Goal: Information Seeking & Learning: Learn about a topic

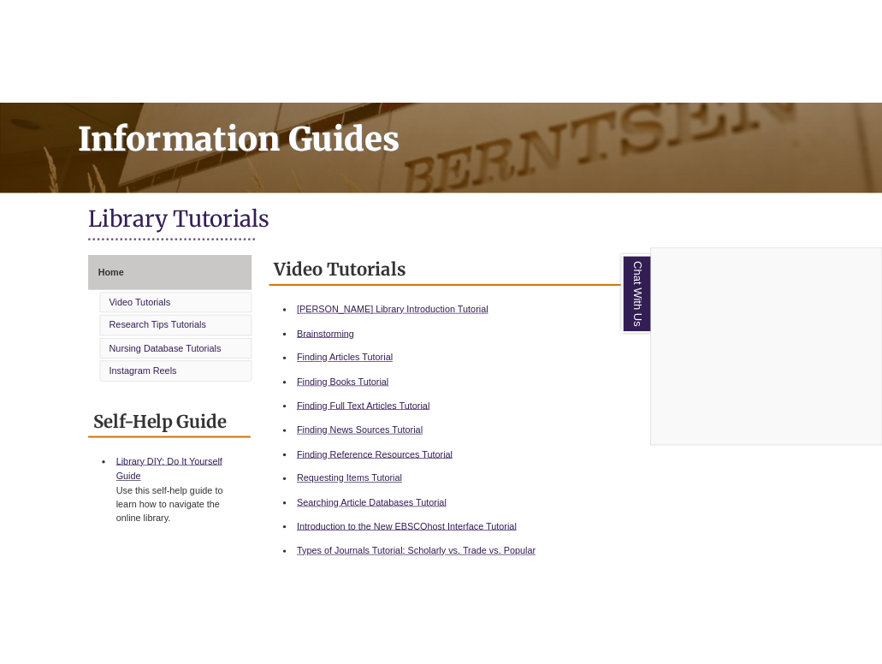
scroll to position [342, 0]
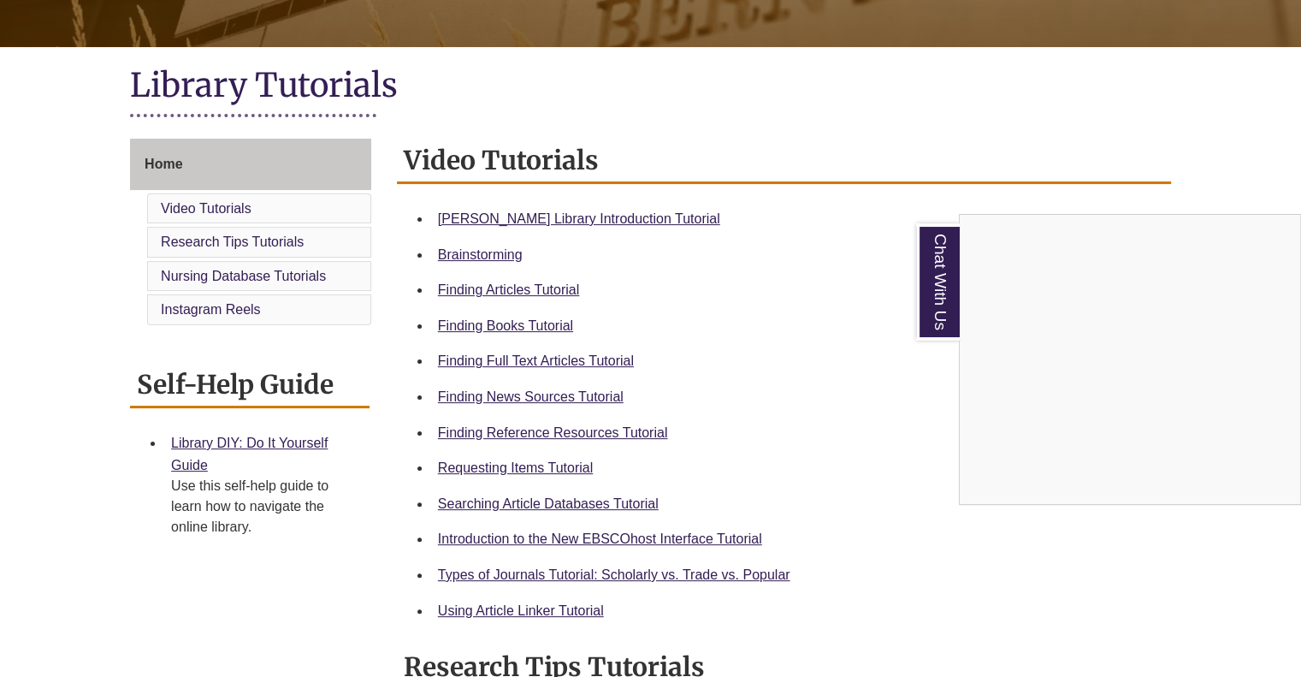
click at [520, 321] on div "Chat With Us" at bounding box center [650, 338] width 1301 height 677
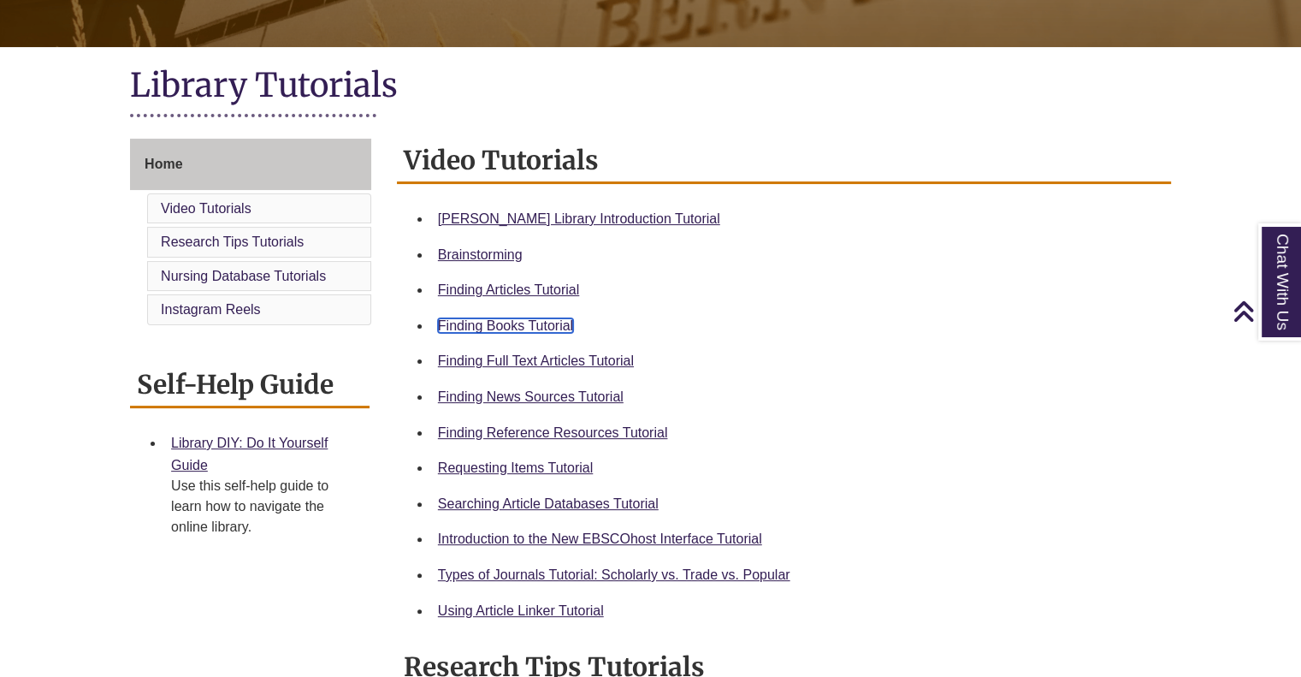
click at [497, 323] on link "Finding Books Tutorial" at bounding box center [505, 325] width 135 height 15
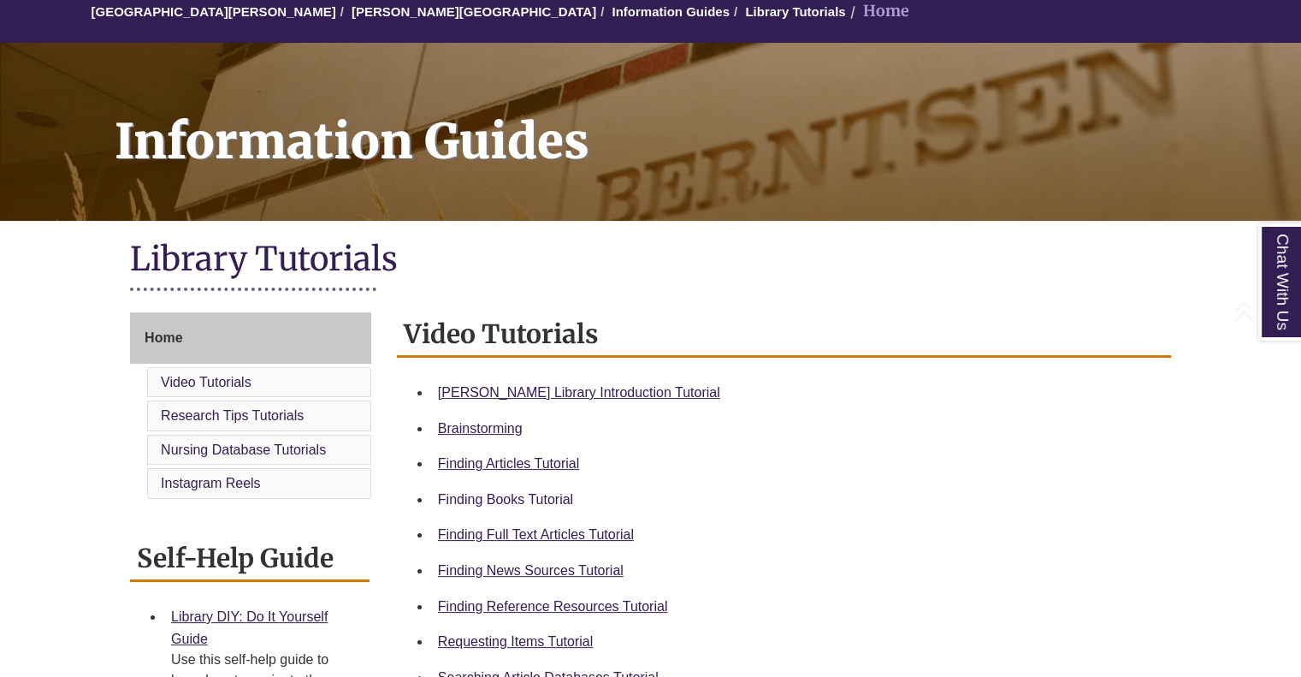
scroll to position [257, 0]
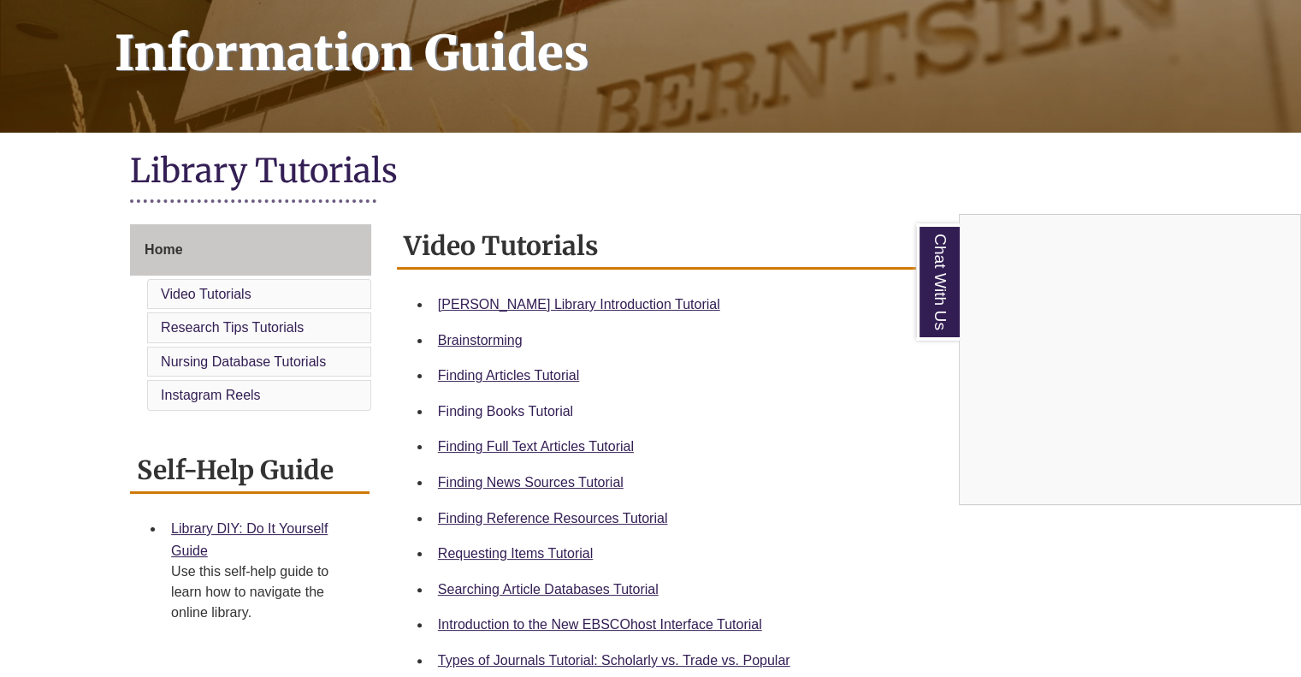
drag, startPoint x: 483, startPoint y: 413, endPoint x: 477, endPoint y: 402, distance: 12.2
click at [483, 413] on div "Chat With Us" at bounding box center [650, 338] width 1301 height 677
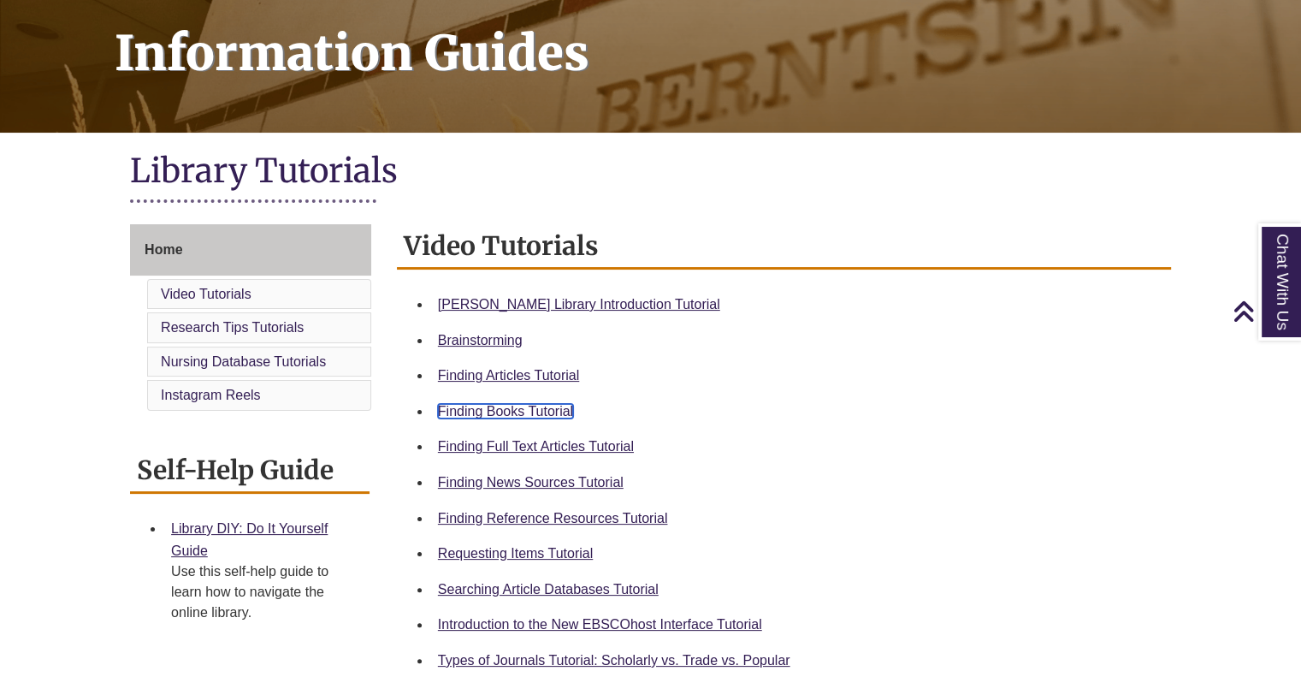
click at [513, 408] on link "Finding Books Tutorial" at bounding box center [505, 411] width 135 height 15
click at [491, 411] on link "Finding Books Tutorial" at bounding box center [505, 411] width 135 height 15
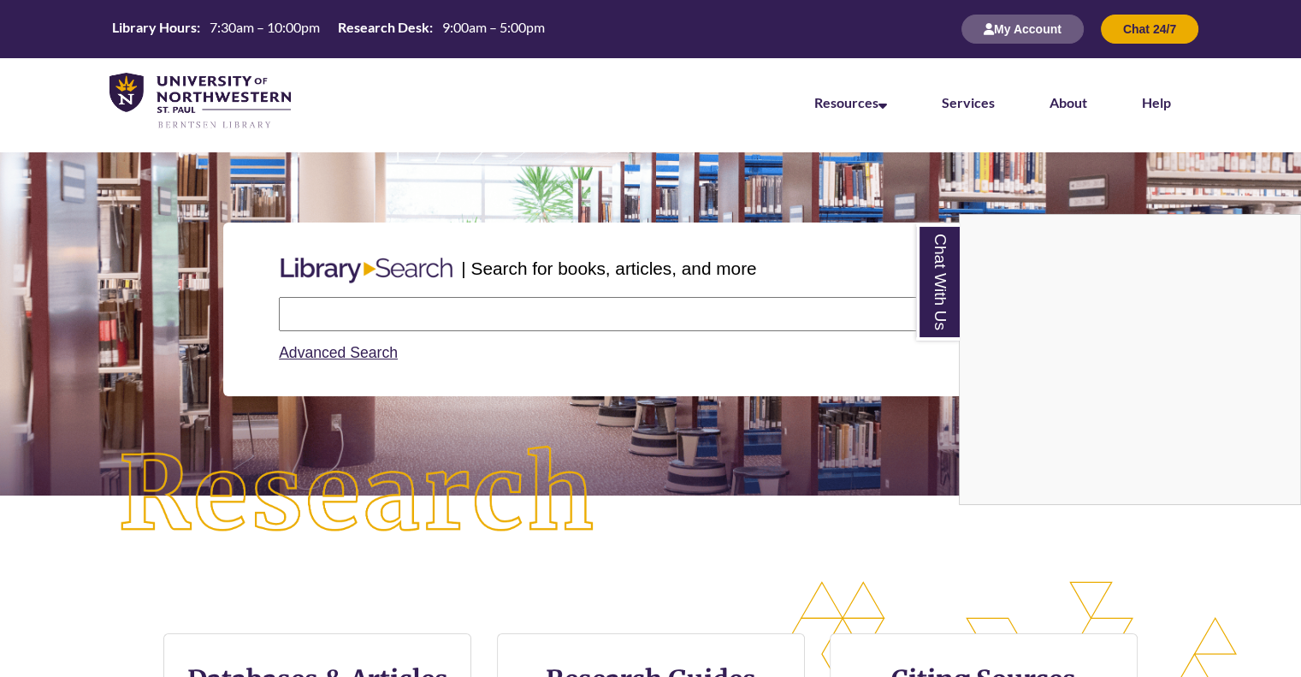
click at [394, 311] on div "Chat With Us" at bounding box center [650, 338] width 1301 height 677
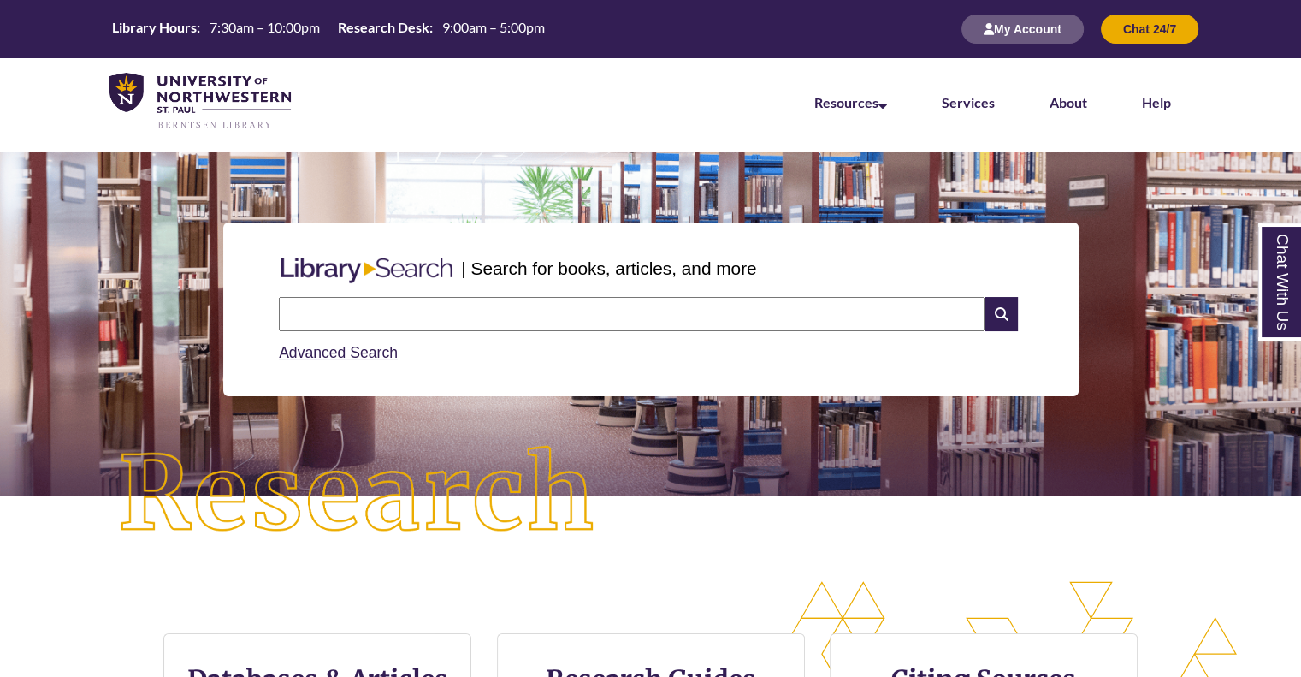
click at [582, 329] on input "text" at bounding box center [632, 314] width 706 height 34
type input "*"
type input "**********"
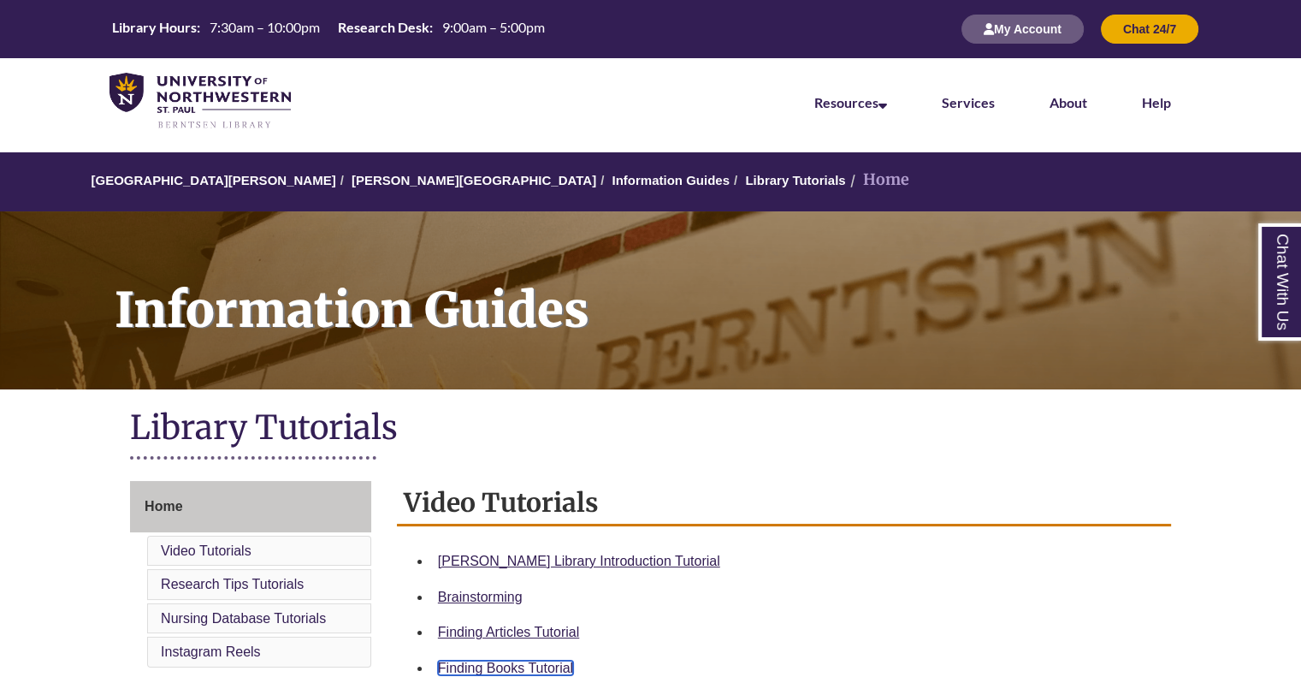
click at [491, 670] on link "Finding Books Tutorial" at bounding box center [505, 667] width 135 height 15
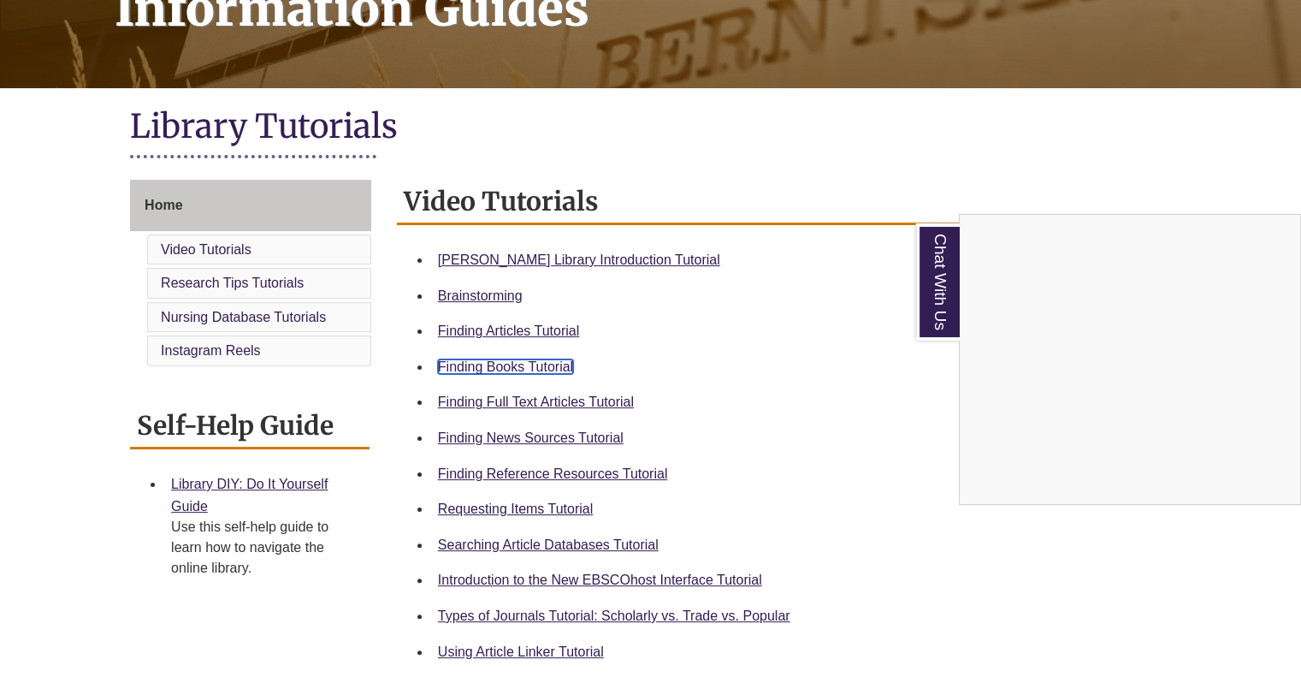
scroll to position [342, 0]
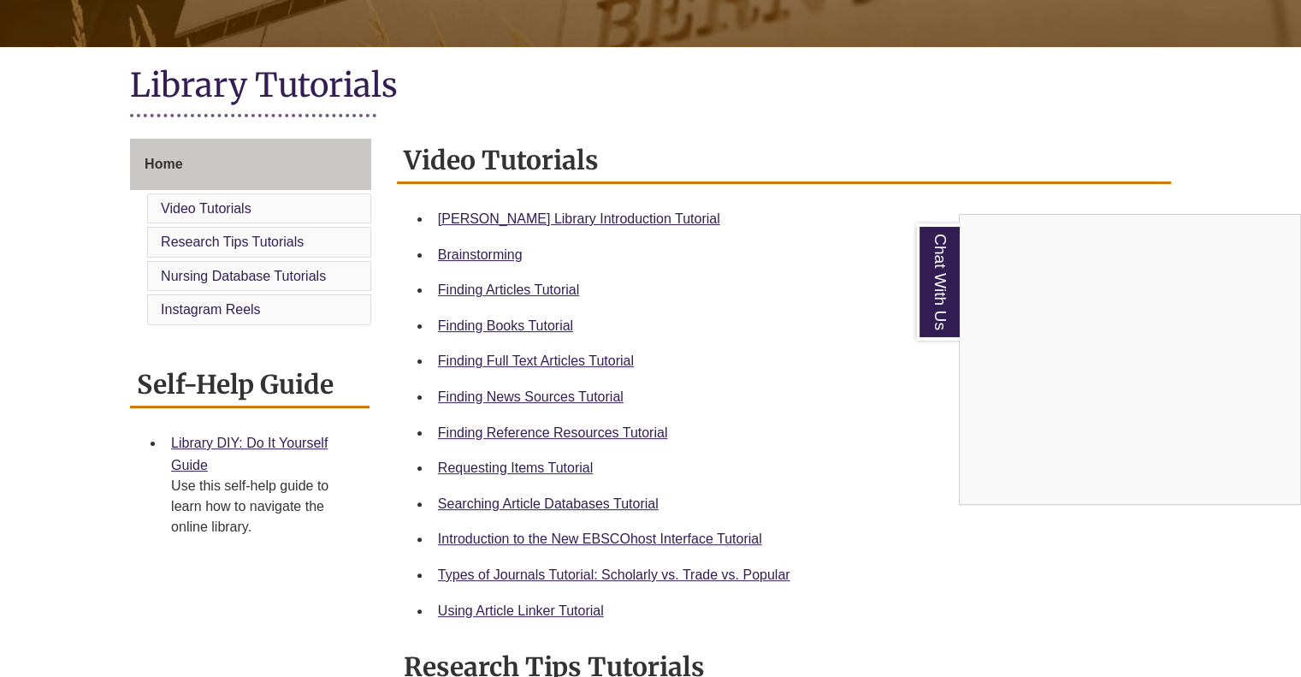
click at [565, 465] on div "Chat With Us" at bounding box center [650, 338] width 1301 height 677
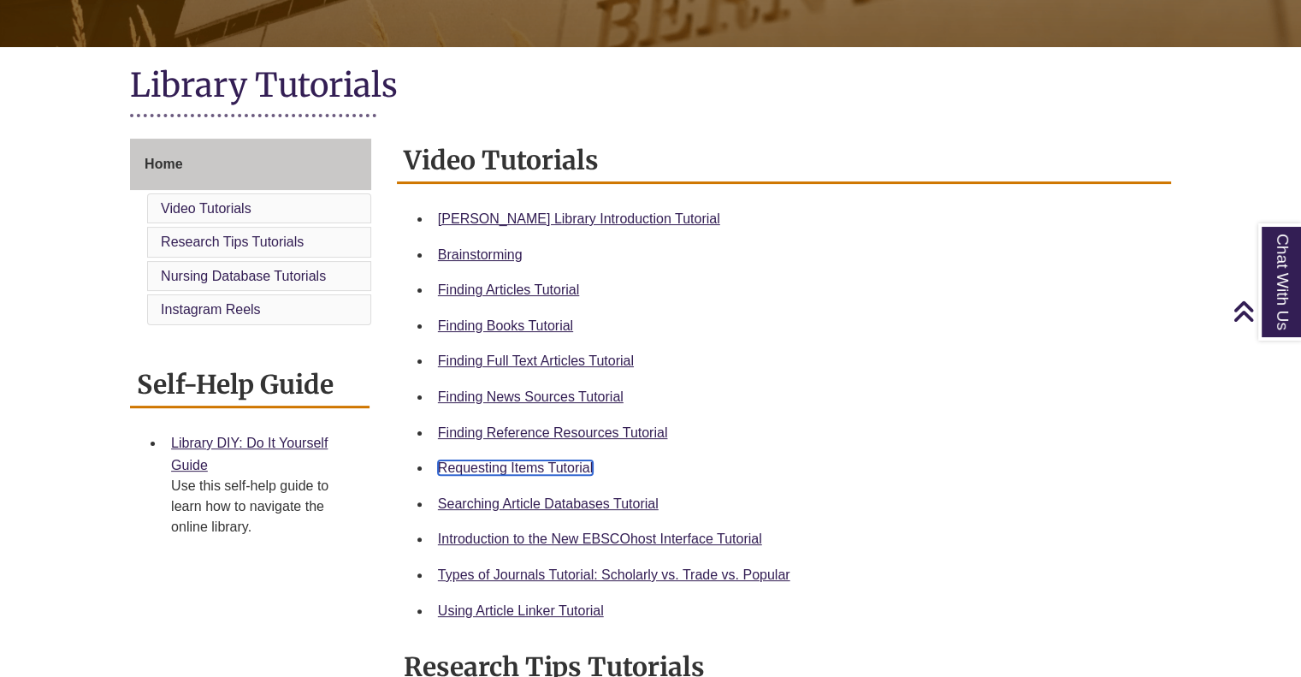
click at [565, 465] on link "Requesting Items Tutorial" at bounding box center [515, 467] width 155 height 15
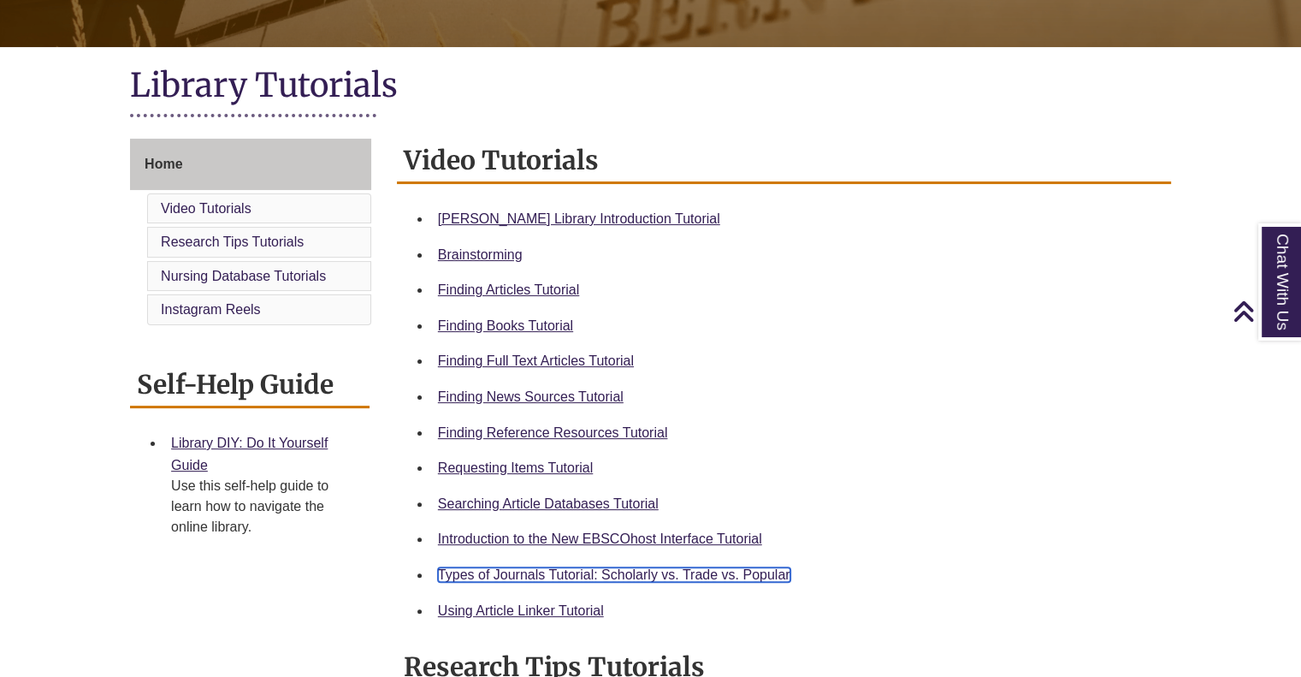
click at [513, 571] on link "Types of Journals Tutorial: Scholarly vs. Trade vs. Popular" at bounding box center [614, 574] width 352 height 15
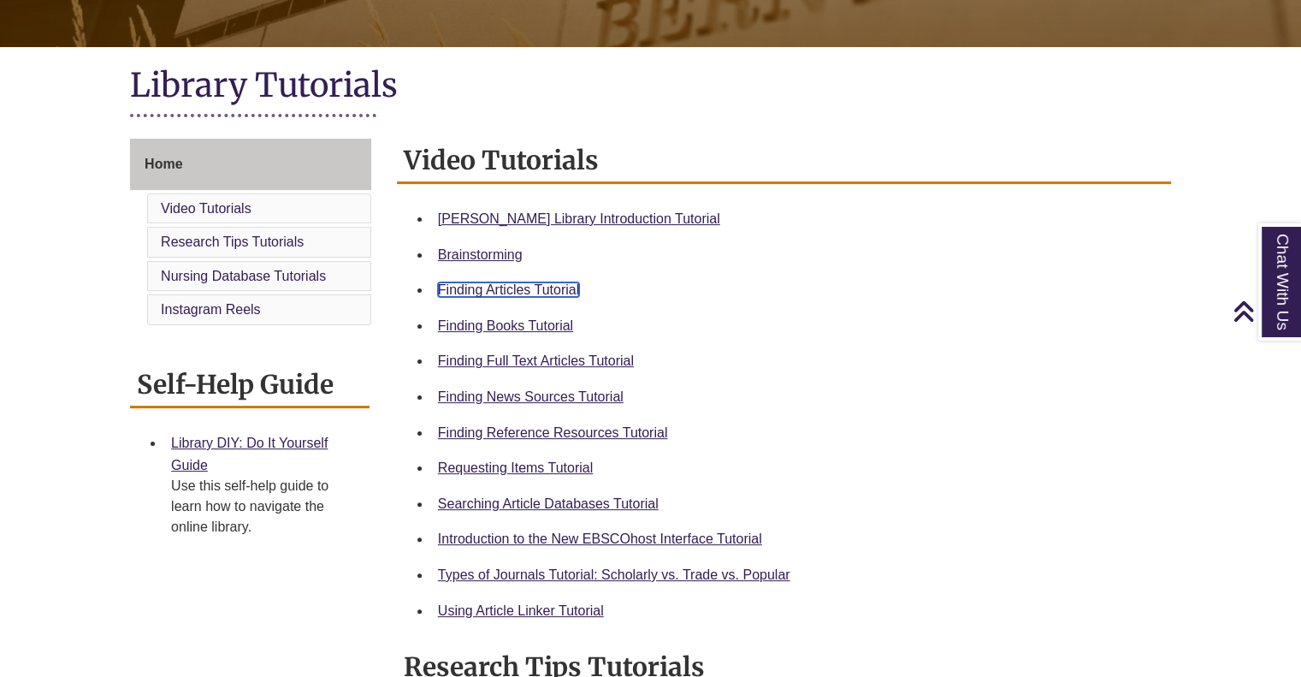
click at [532, 293] on link "Finding Articles Tutorial" at bounding box center [508, 289] width 141 height 15
drag, startPoint x: 919, startPoint y: 384, endPoint x: 910, endPoint y: 368, distance: 18.4
click at [919, 386] on div "Finding News Sources Tutorial" at bounding box center [797, 397] width 719 height 22
click at [534, 502] on link "Searching Article Databases Tutorial" at bounding box center [548, 503] width 221 height 15
click at [516, 357] on link "Finding Full Text Articles Tutorial" at bounding box center [536, 360] width 196 height 15
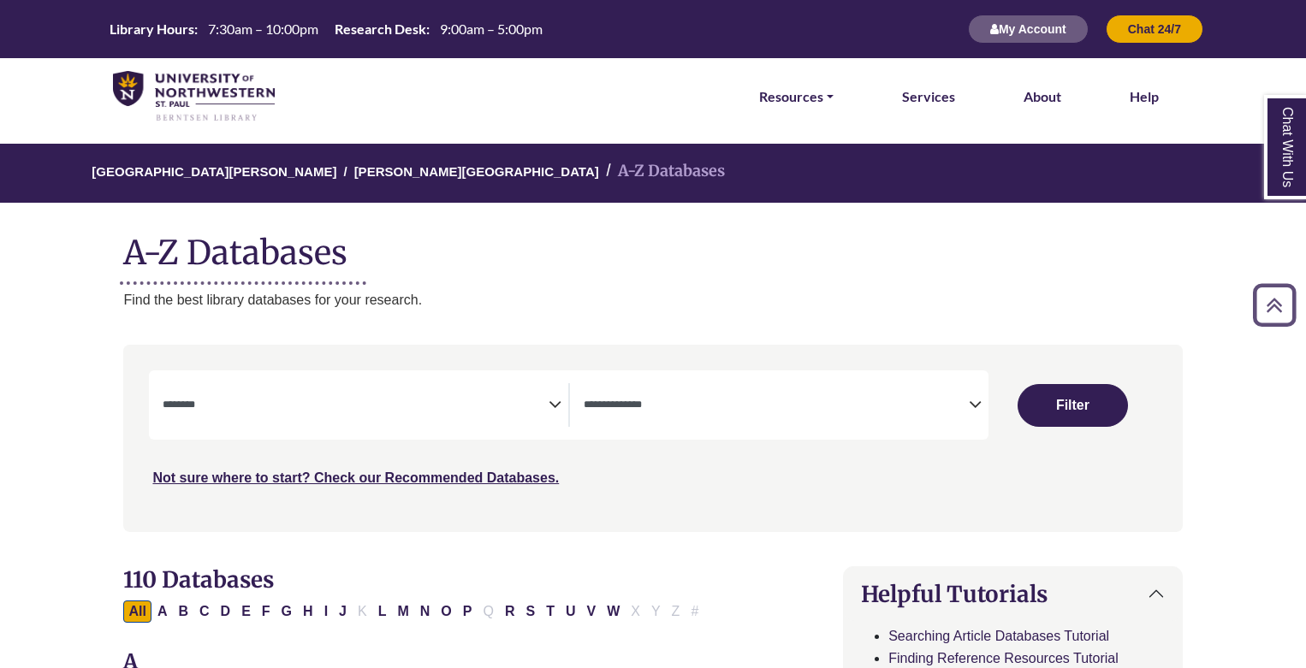
select select "Database Subject Filter"
select select "Database Types Filter"
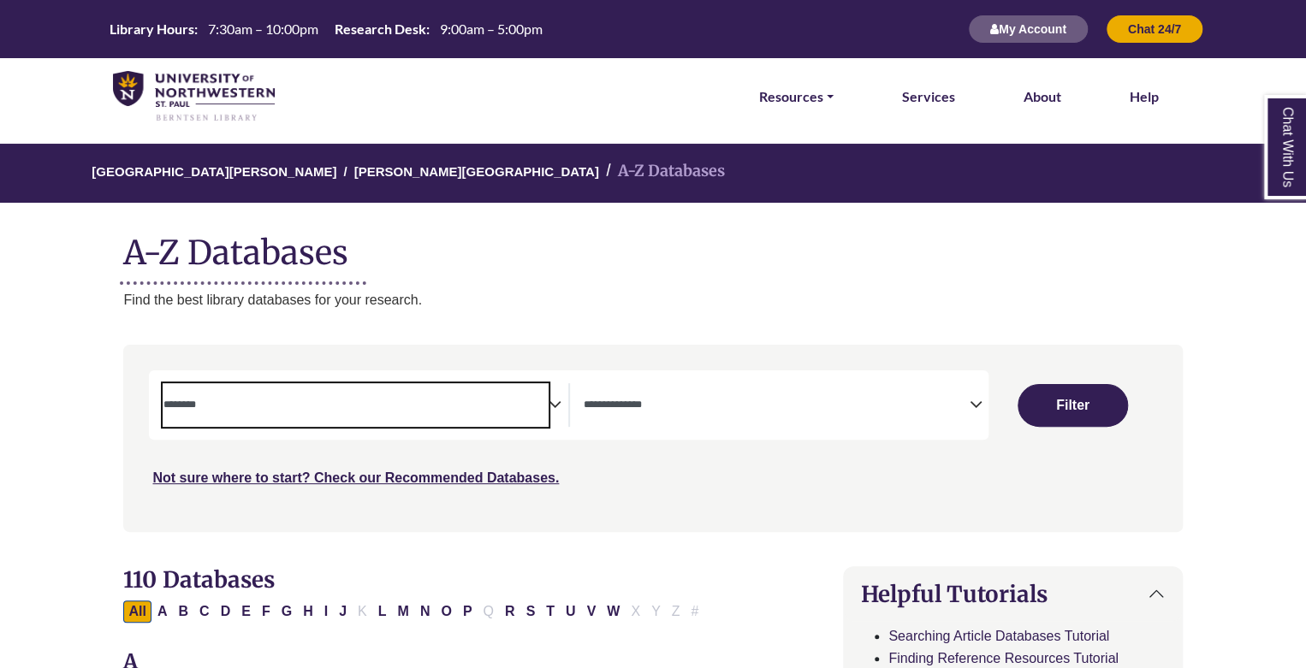
click at [301, 402] on textarea "Search" at bounding box center [355, 407] width 385 height 14
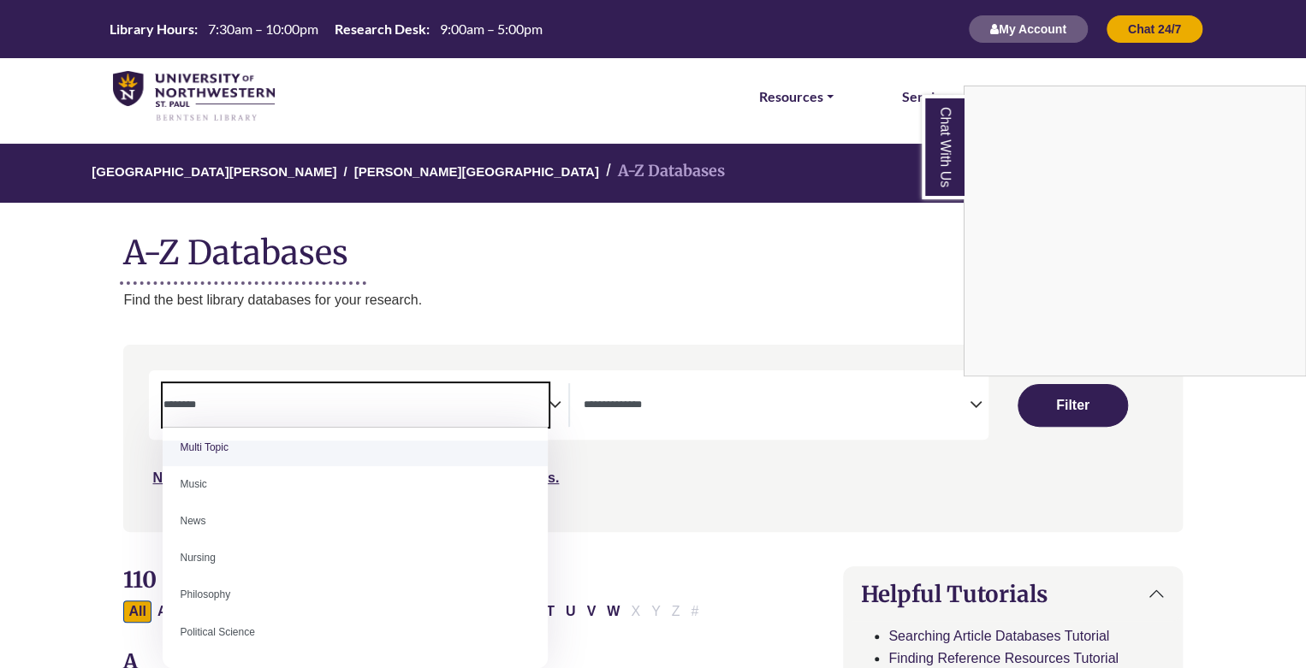
scroll to position [1198, 0]
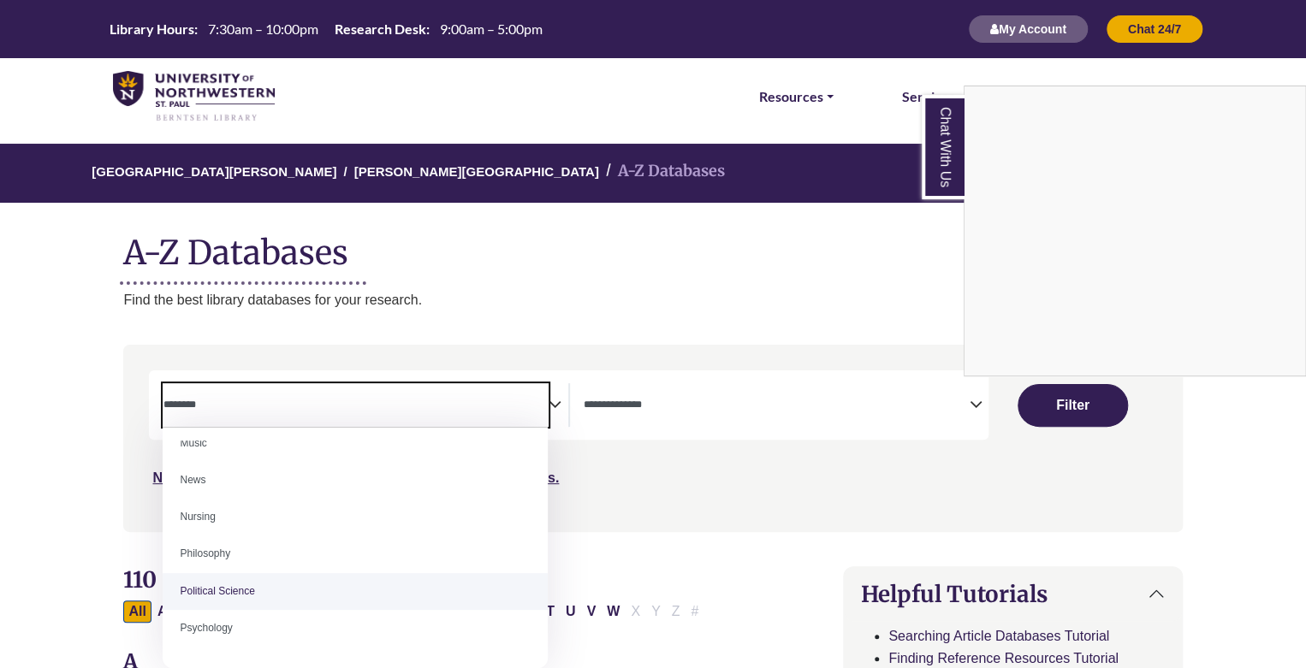
select select "******"
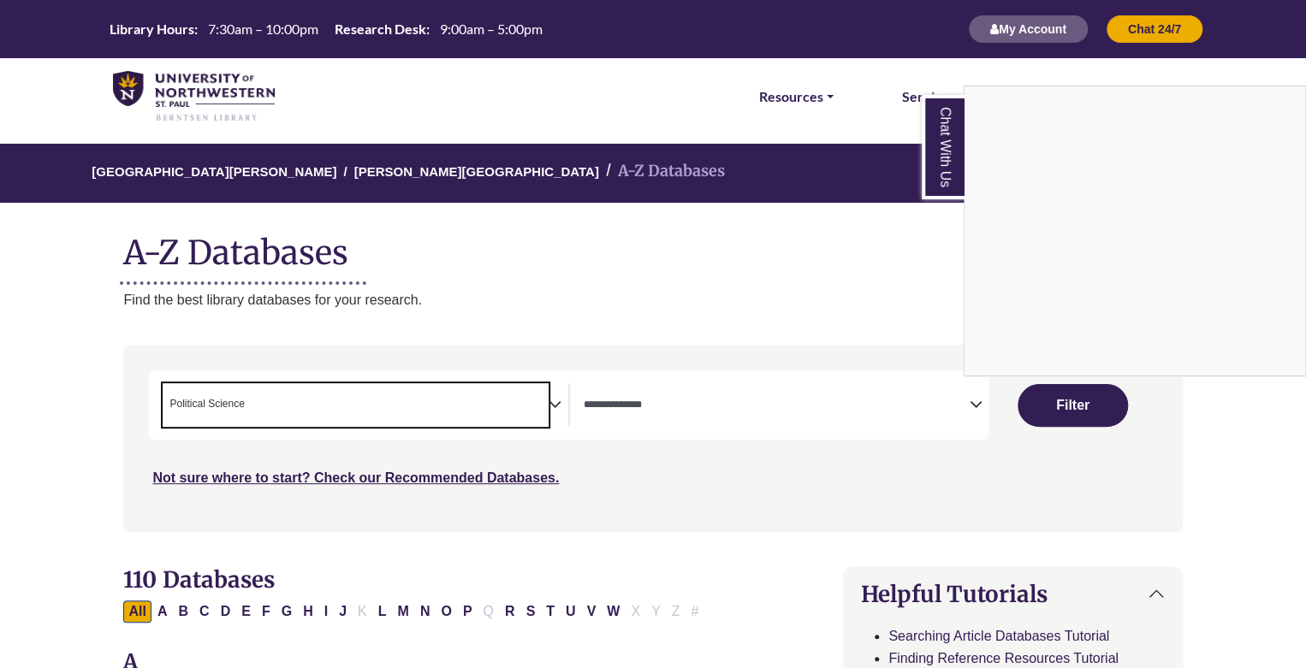
scroll to position [597, 0]
click at [507, 403] on div "Chat With Us" at bounding box center [653, 334] width 1306 height 668
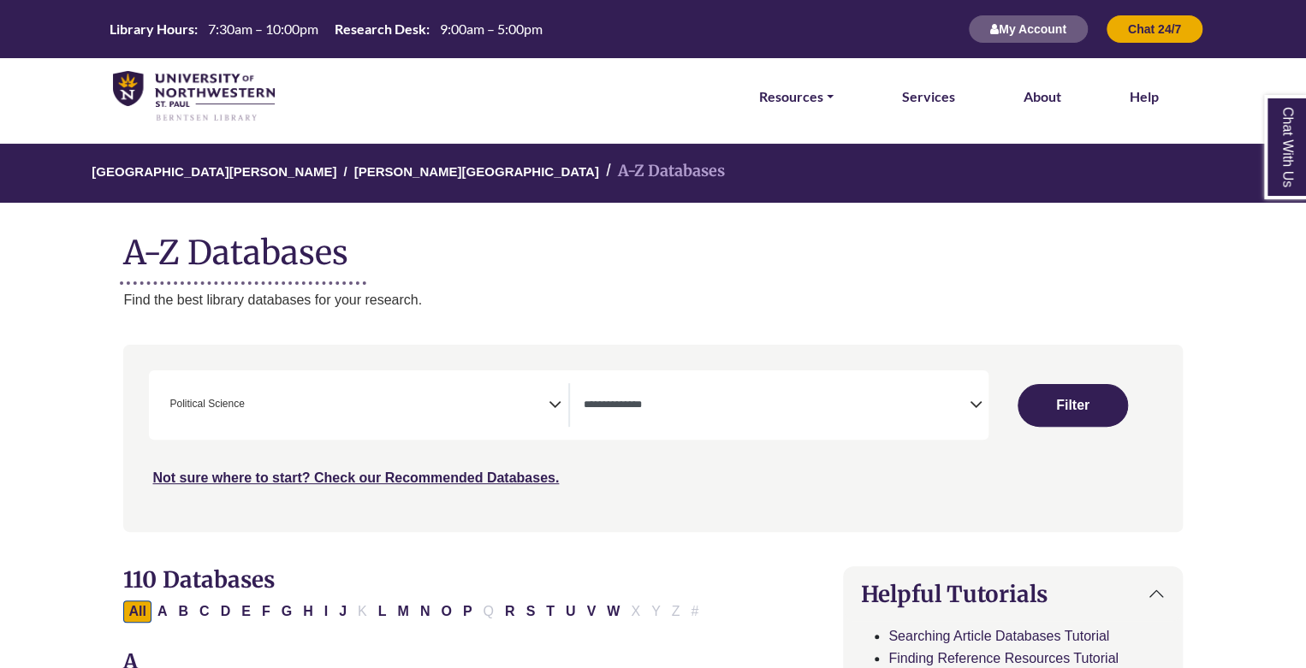
click at [547, 403] on span "× Political Science" at bounding box center [355, 405] width 385 height 44
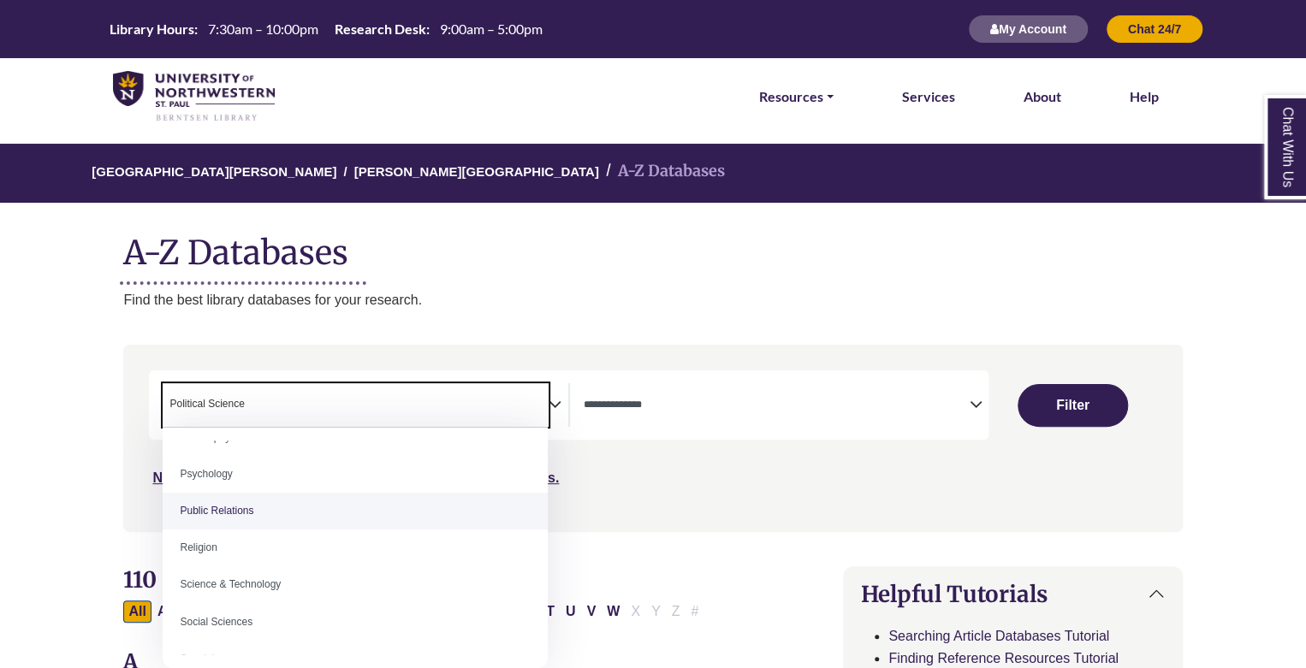
scroll to position [1454, 0]
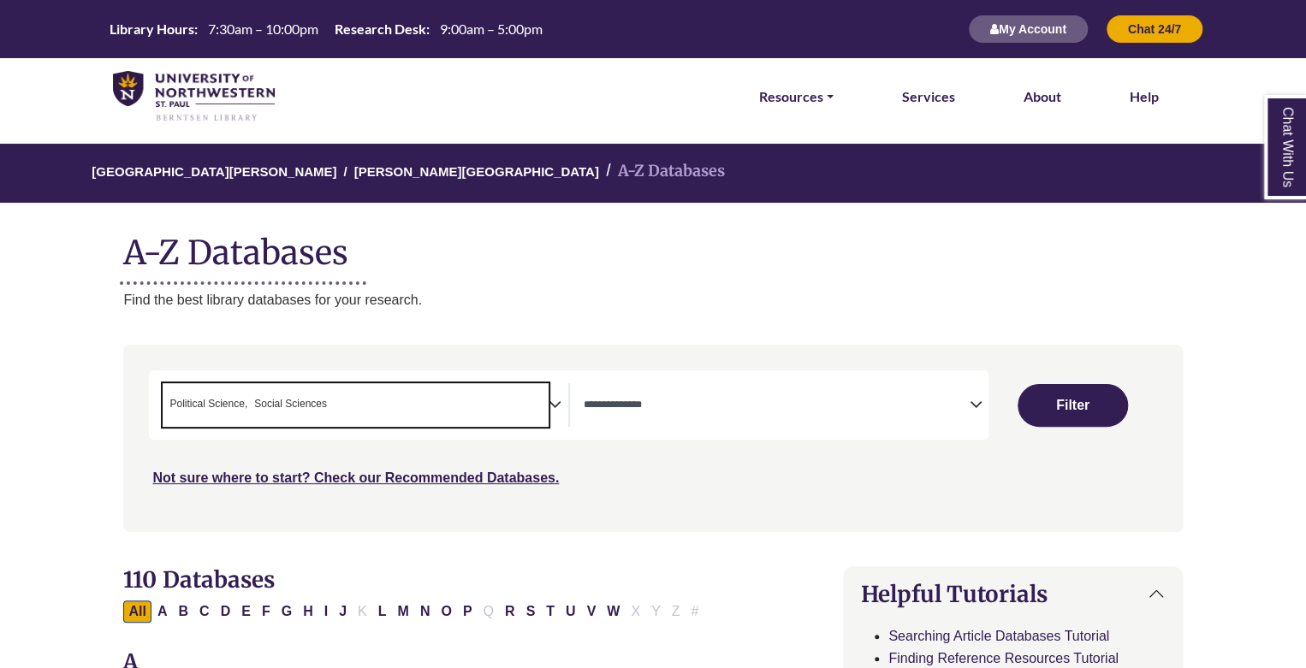
click at [546, 402] on span "× Political Science × Social Sciences" at bounding box center [355, 405] width 385 height 44
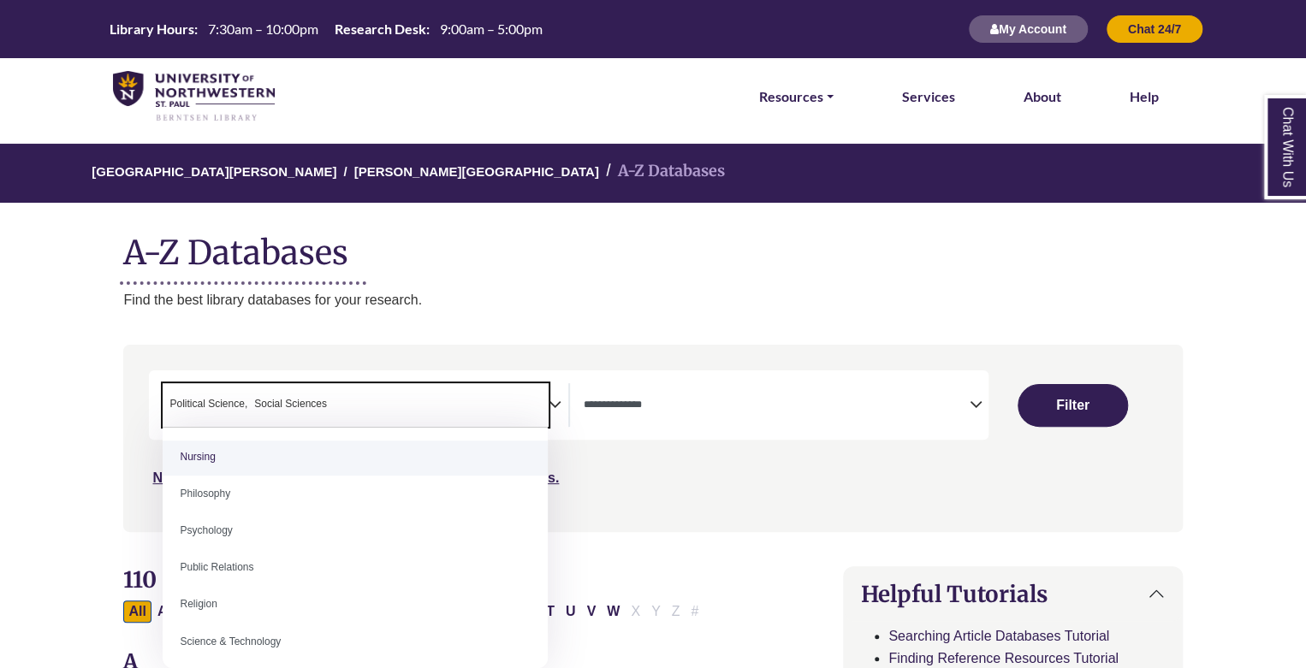
scroll to position [1369, 0]
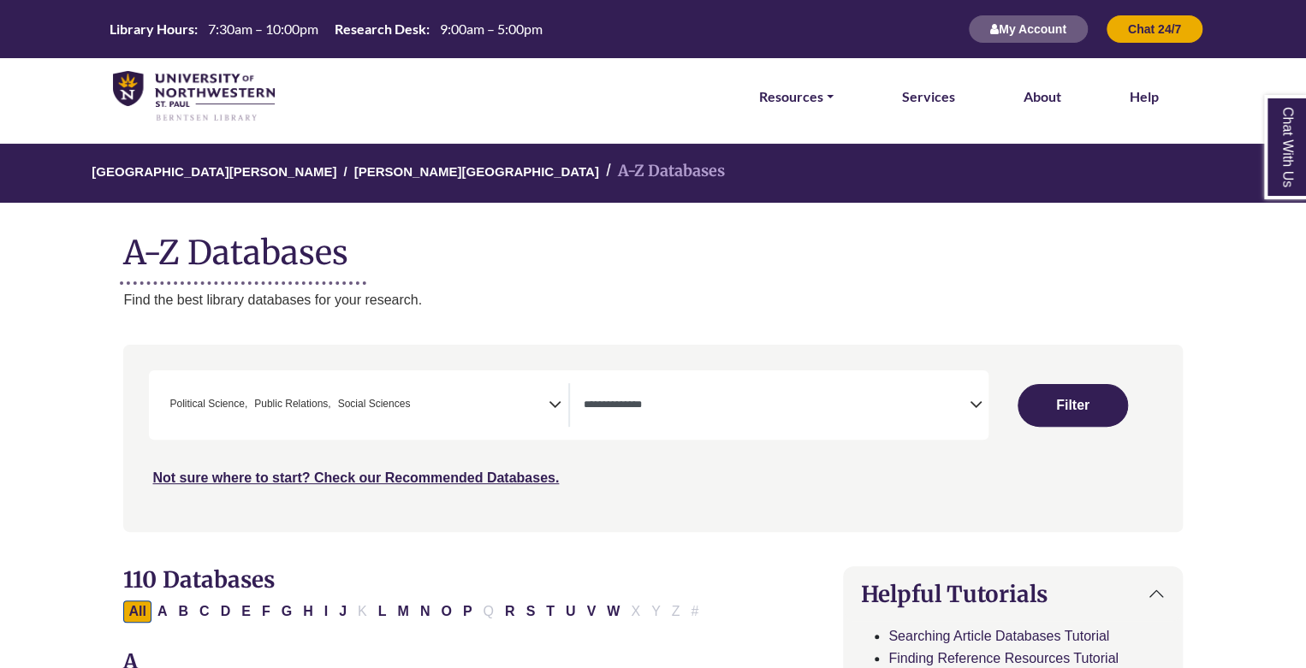
click at [550, 396] on icon "Search filters" at bounding box center [554, 402] width 13 height 26
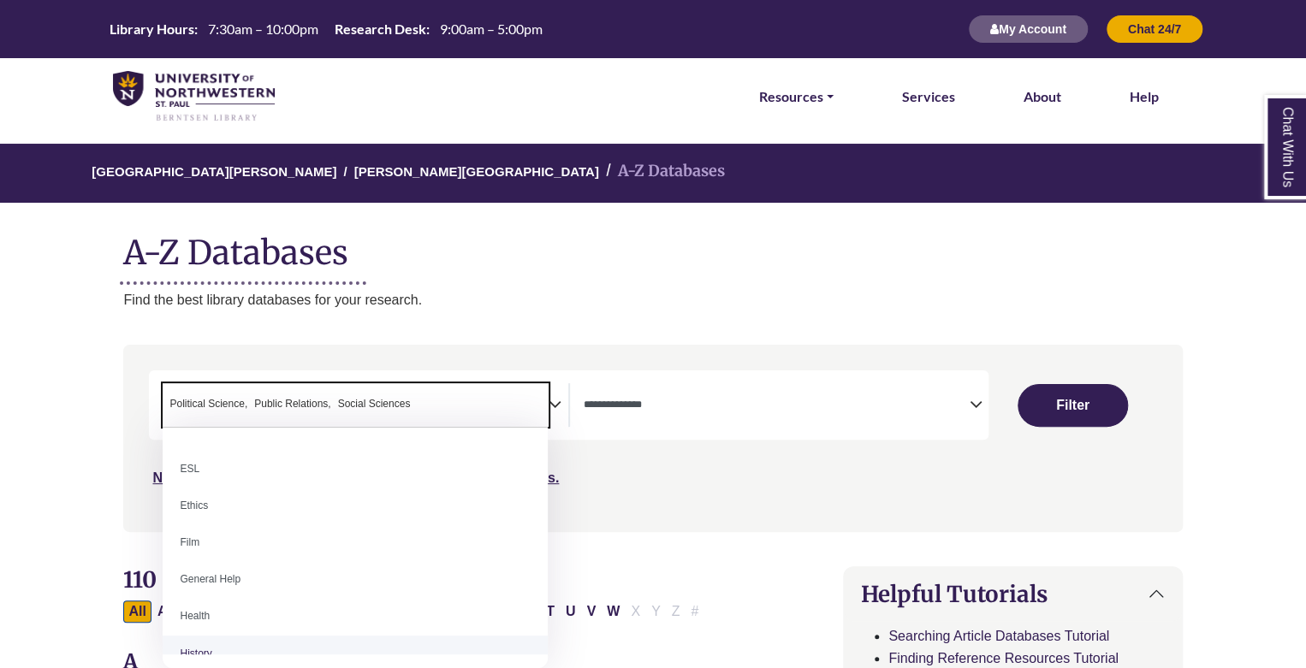
scroll to position [667, 0]
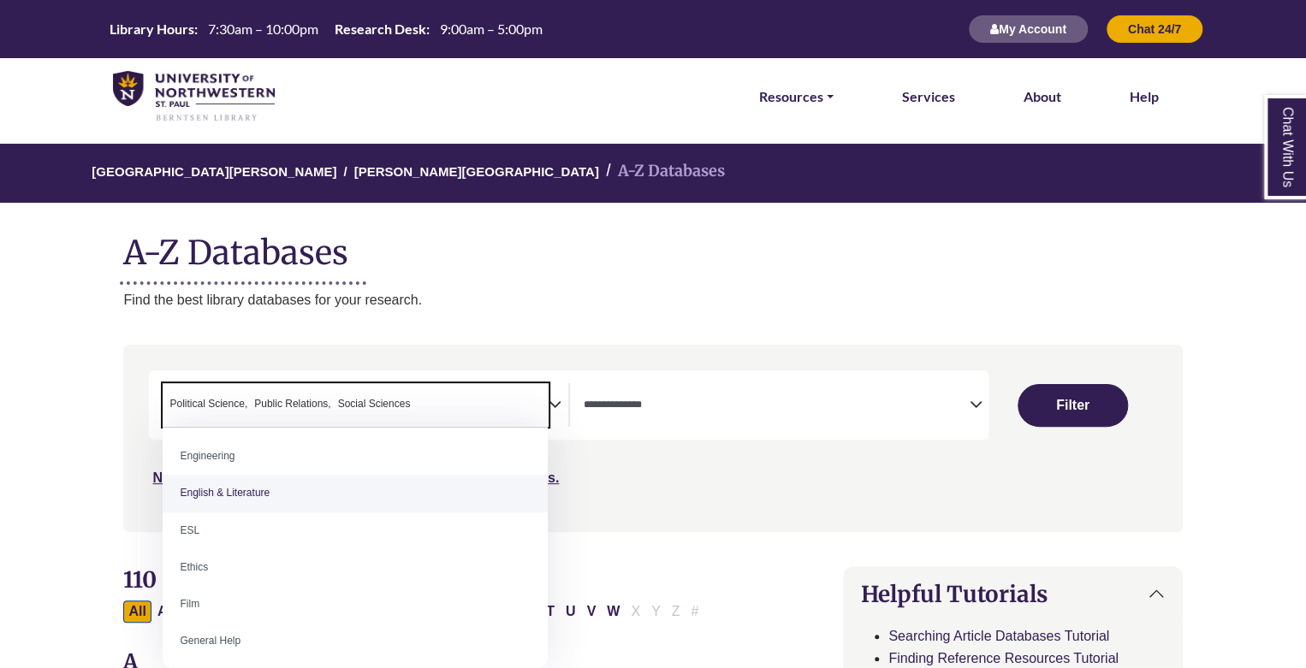
drag, startPoint x: 631, startPoint y: 492, endPoint x: 637, endPoint y: 485, distance: 9.1
click at [631, 492] on div "Search filters" at bounding box center [652, 438] width 1038 height 173
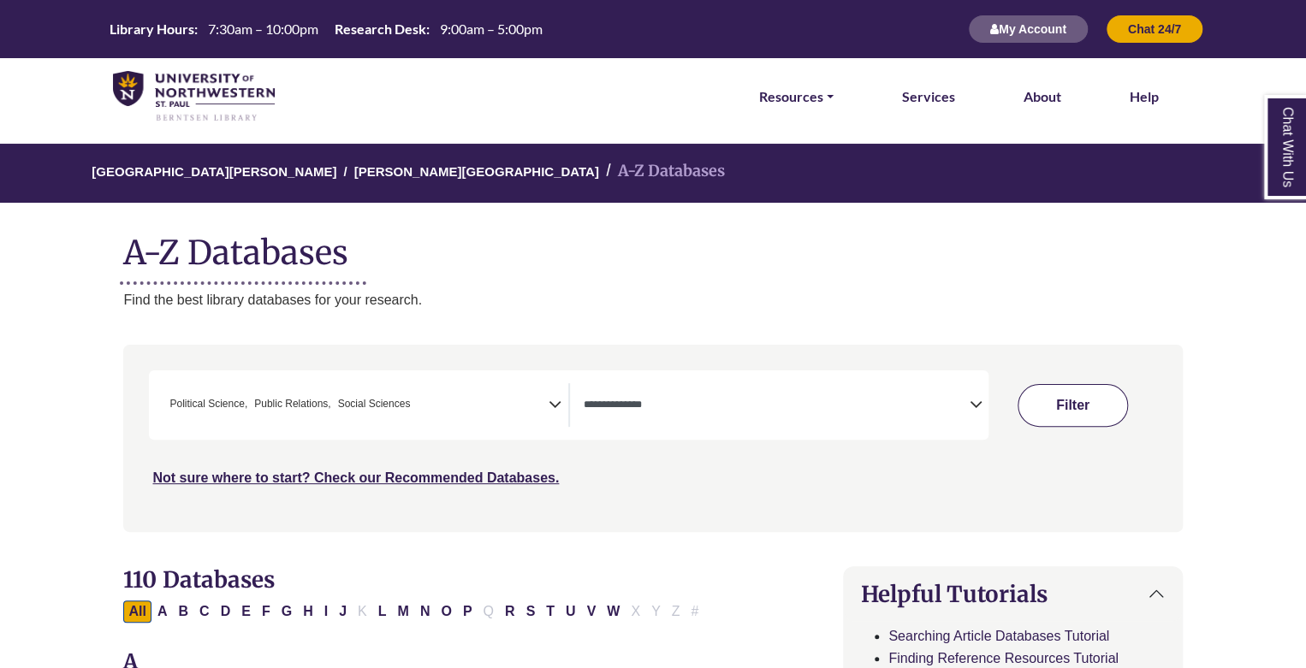
click at [1071, 417] on button "Filter" at bounding box center [1072, 405] width 110 height 43
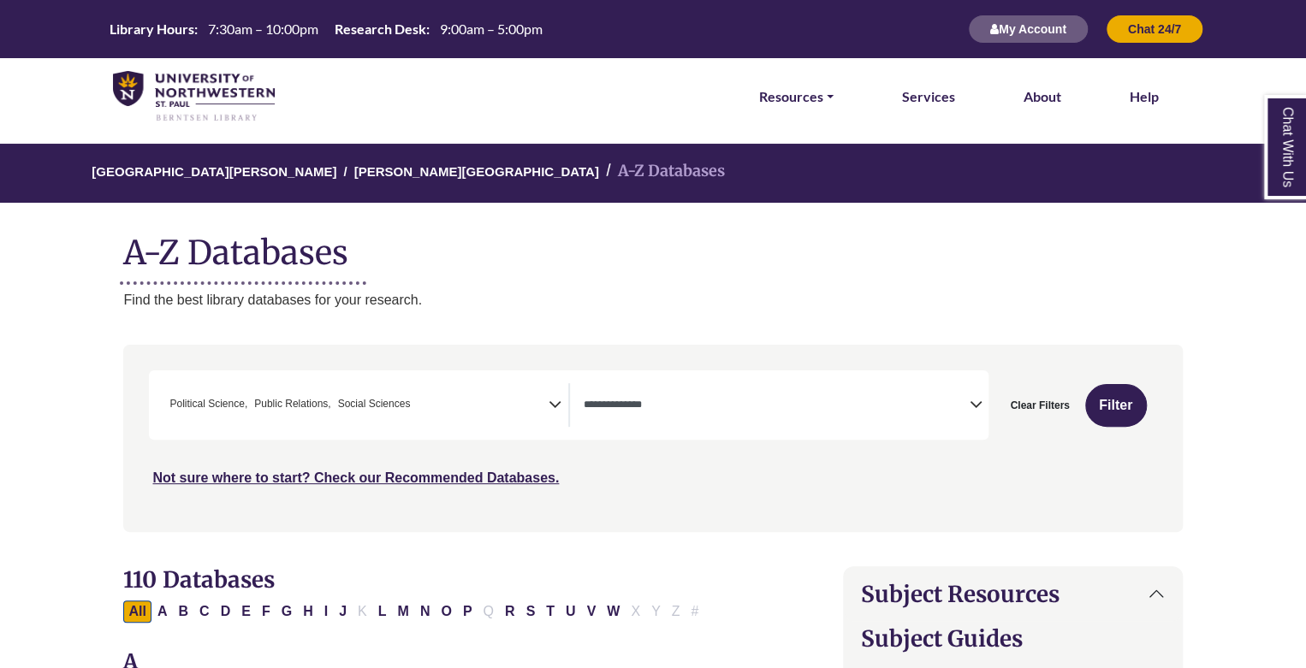
select select "Database Types Filter"
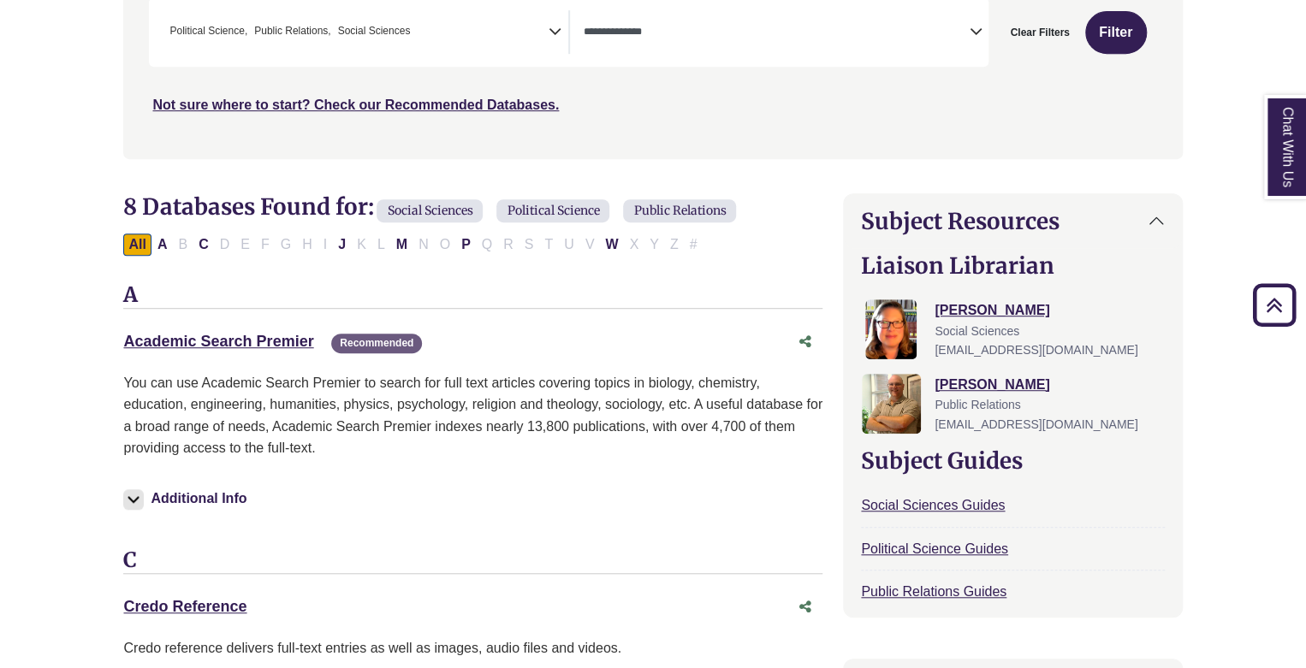
scroll to position [428, 0]
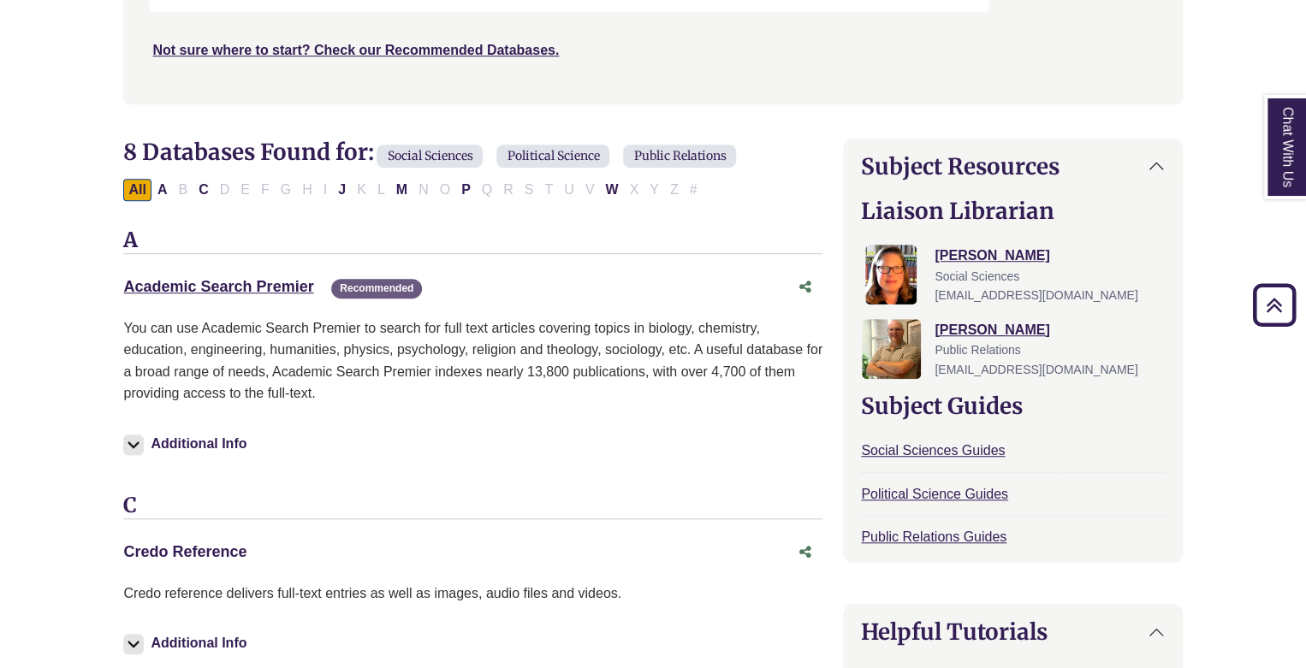
click at [226, 543] on link "Credo Reference This link opens in a new window" at bounding box center [184, 551] width 123 height 17
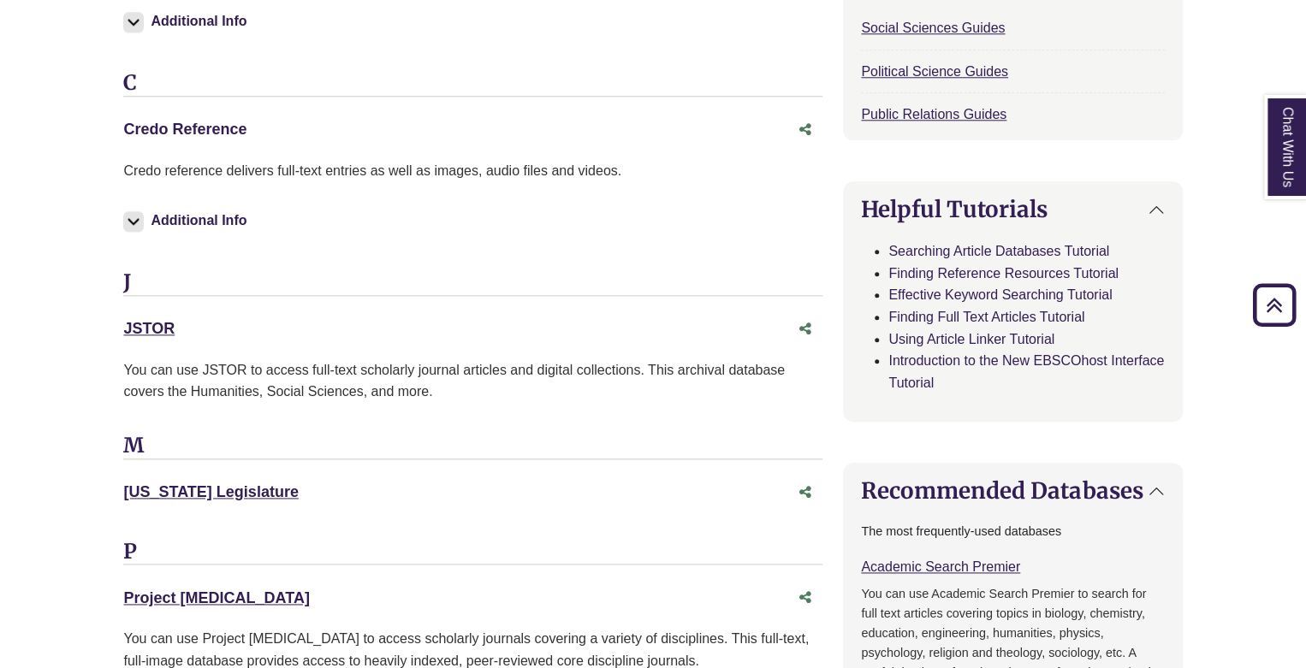
scroll to position [856, 0]
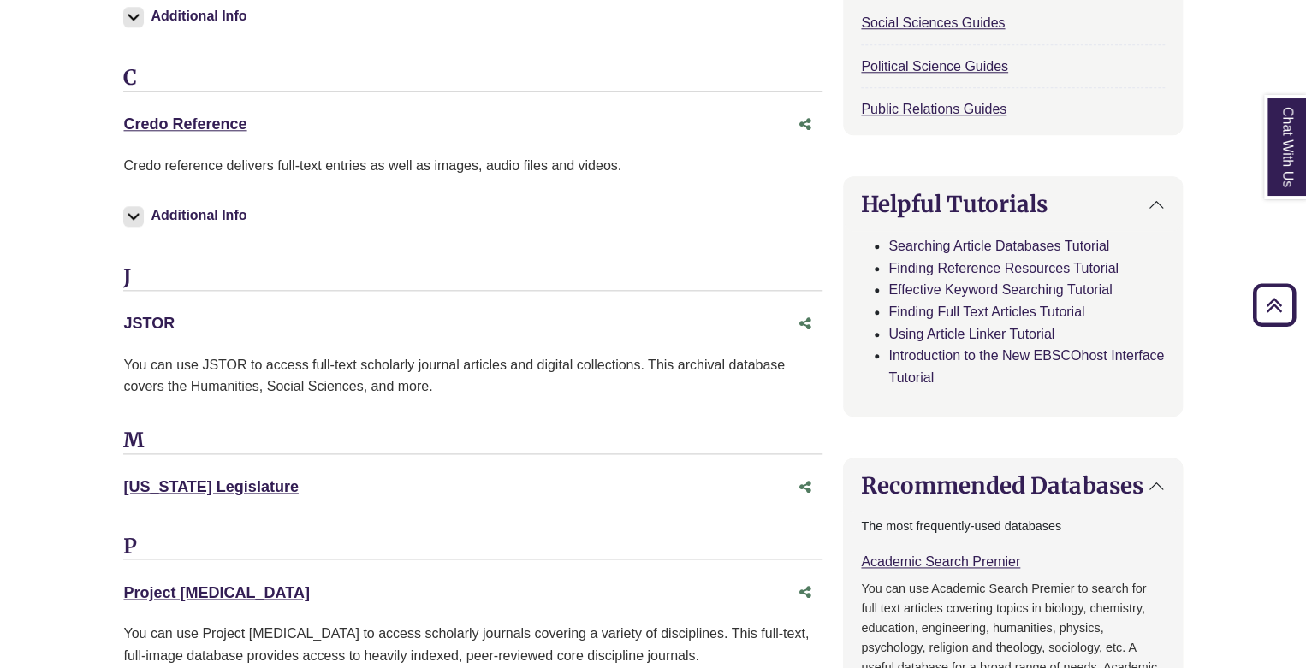
click at [152, 324] on link "JSTOR This link opens in a new window" at bounding box center [148, 323] width 51 height 17
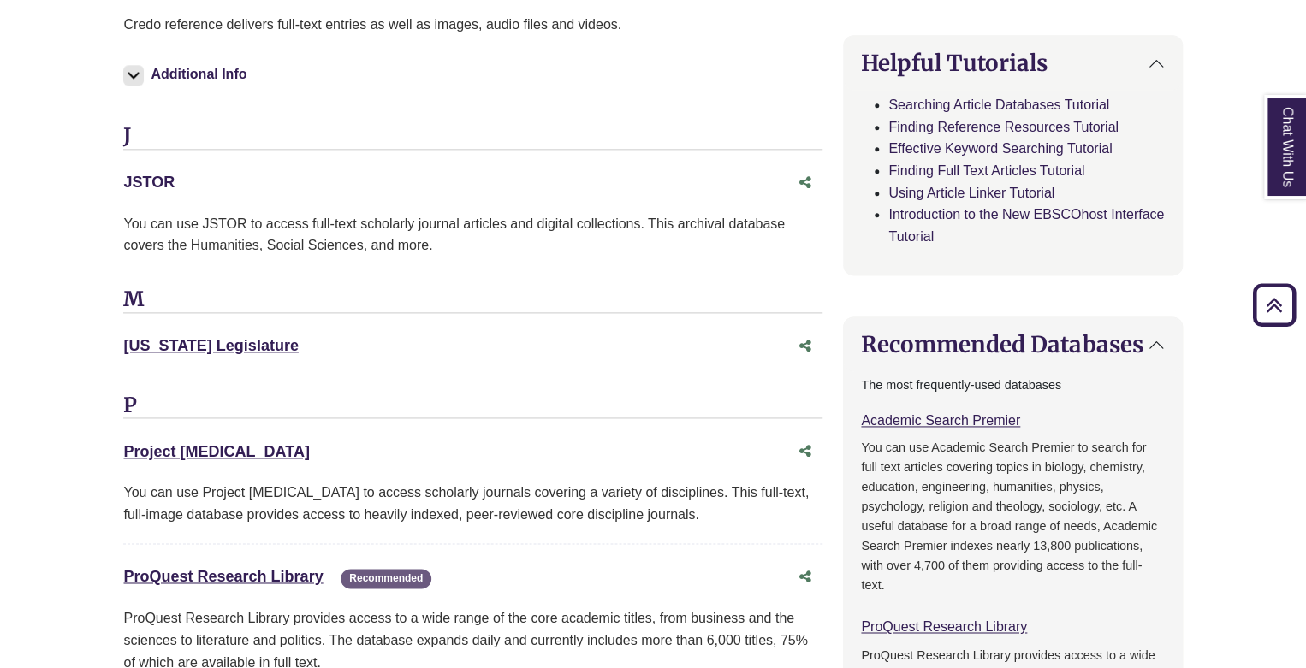
scroll to position [1027, 0]
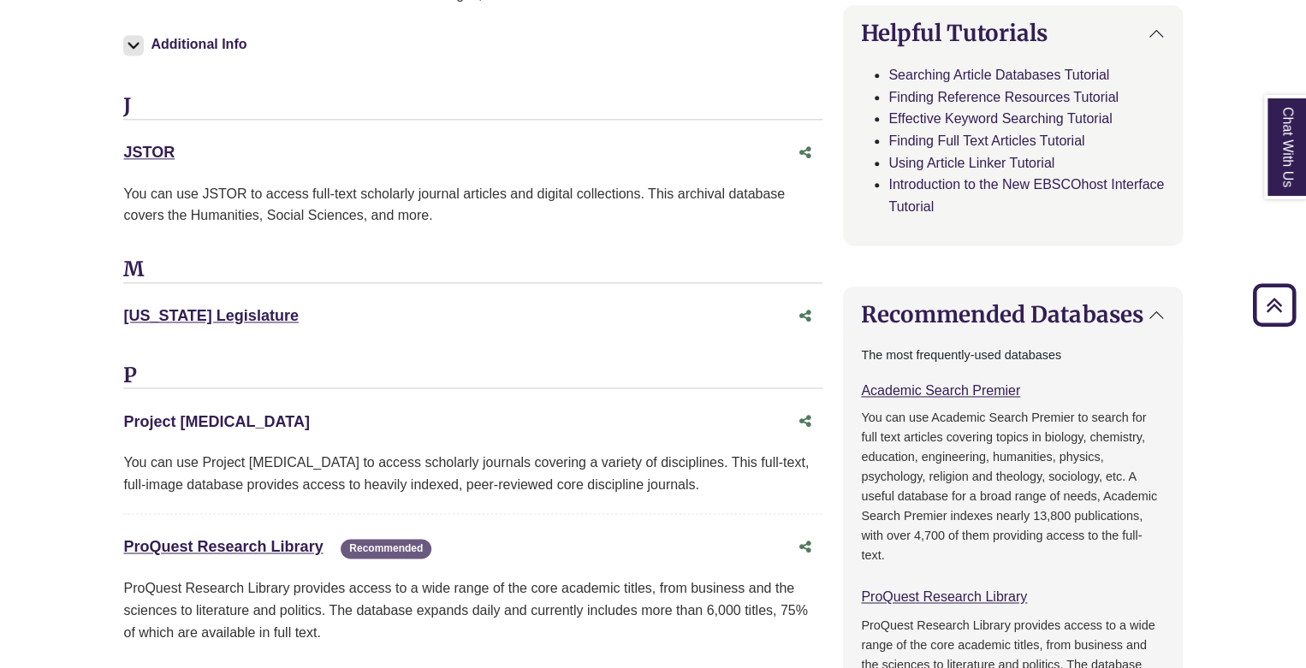
click at [195, 419] on link "Project [MEDICAL_DATA] This link opens in a new window" at bounding box center [216, 421] width 186 height 17
click at [0, 338] on body "Skip to Main Content Library Hours: 7:30am – 10:00pm Research Desk: 9:00am – 5:…" at bounding box center [653, 595] width 1306 height 3245
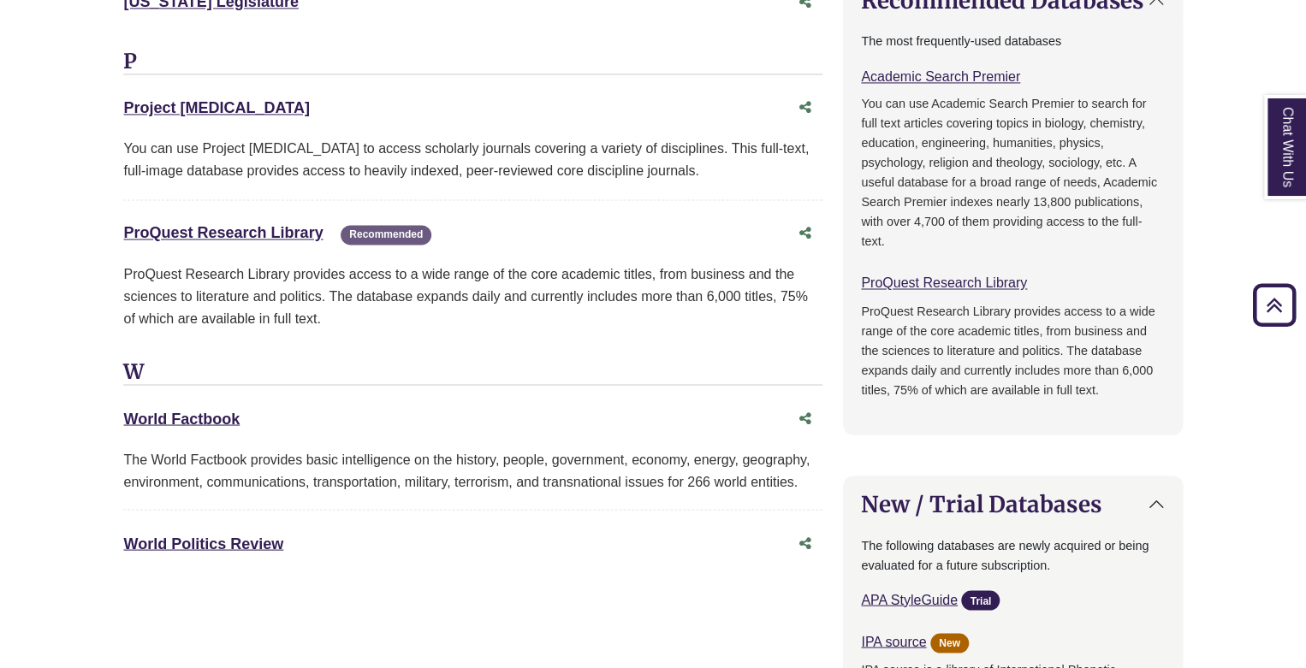
scroll to position [1369, 0]
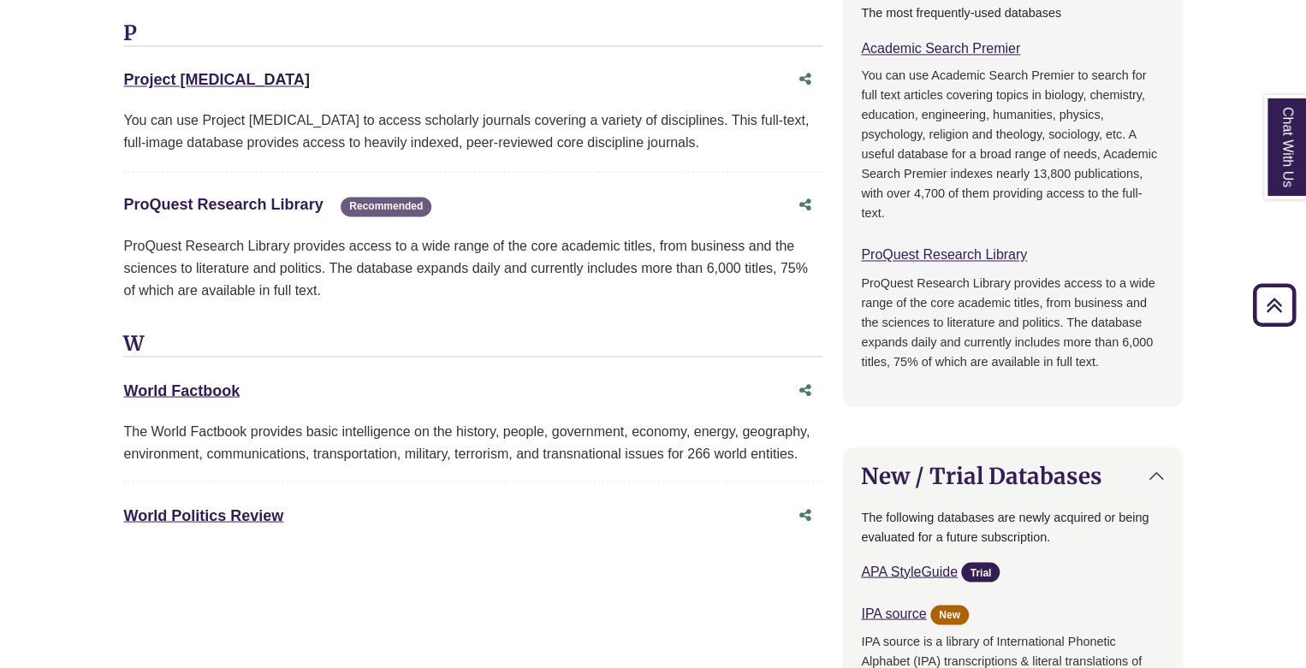
click at [218, 206] on link "ProQuest Research Library This link opens in a new window" at bounding box center [222, 204] width 199 height 17
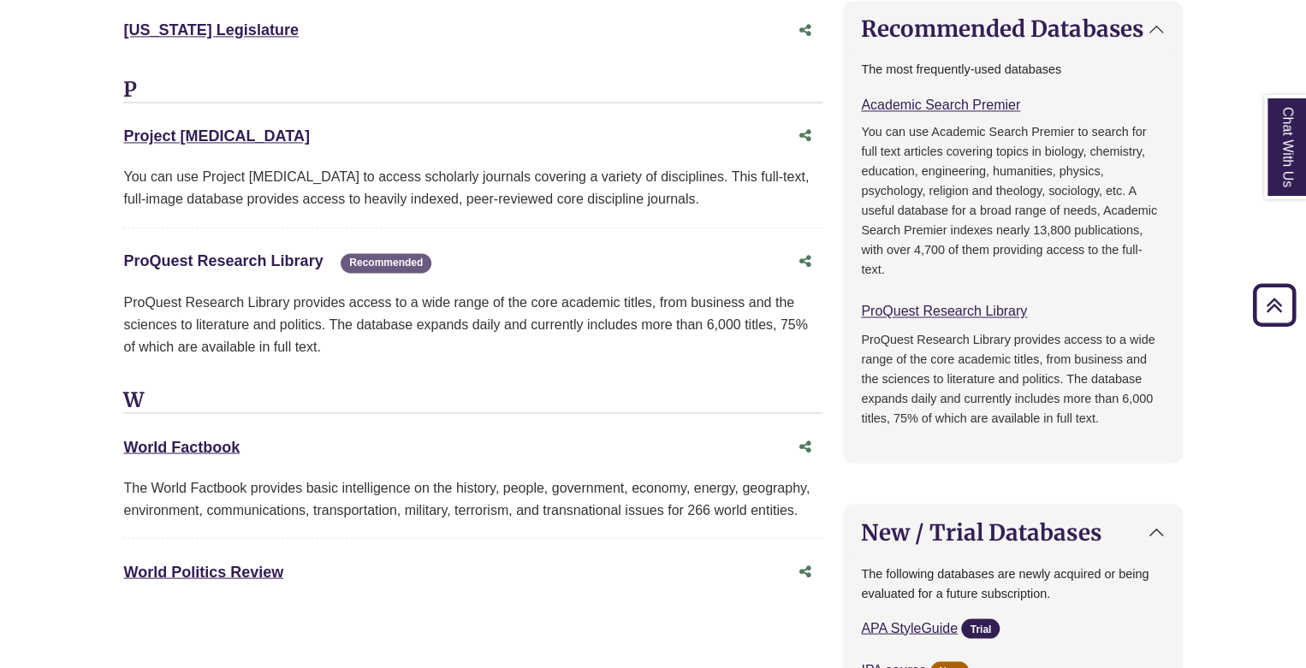
scroll to position [1283, 0]
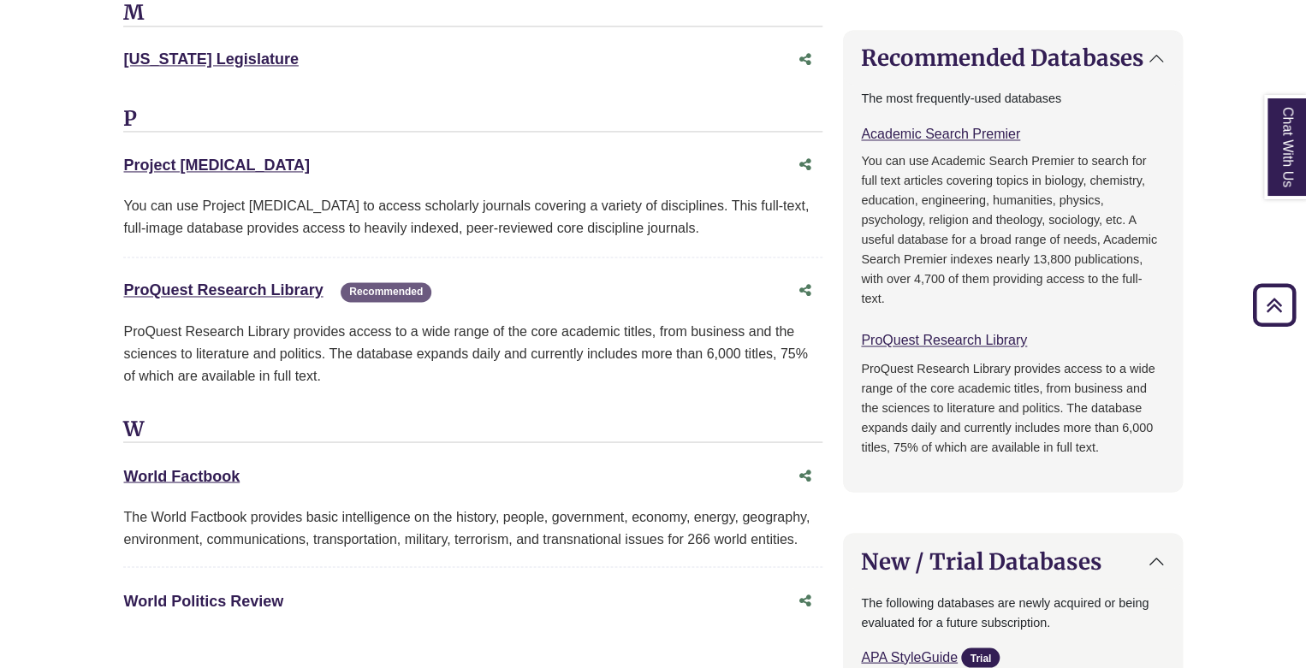
click at [224, 602] on link "World Politics Review This link opens in a new window" at bounding box center [203, 600] width 160 height 17
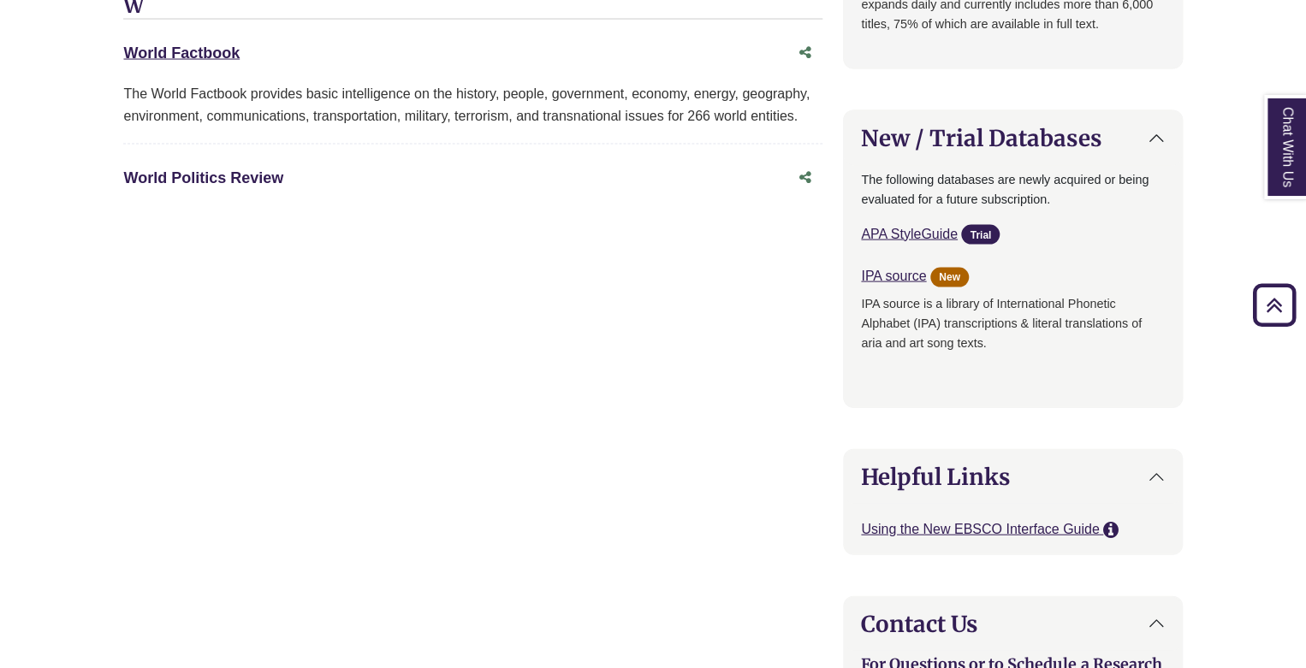
scroll to position [1711, 0]
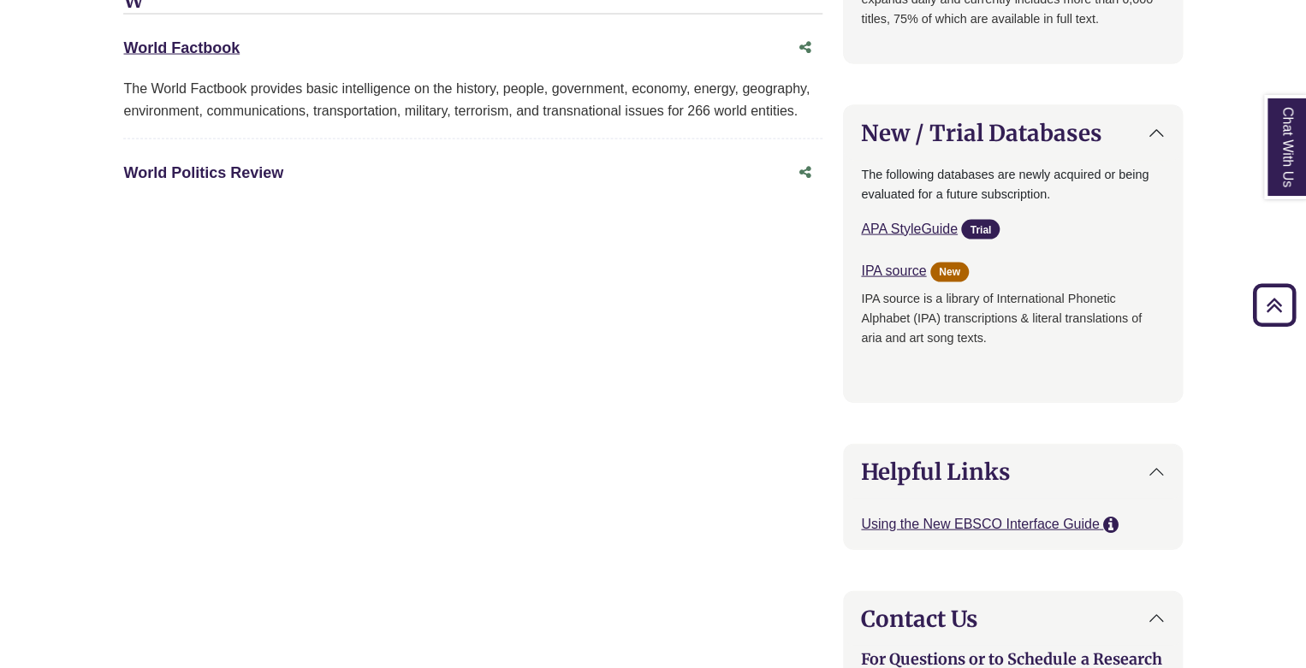
click at [217, 167] on link "World Politics Review This link opens in a new window" at bounding box center [203, 172] width 160 height 17
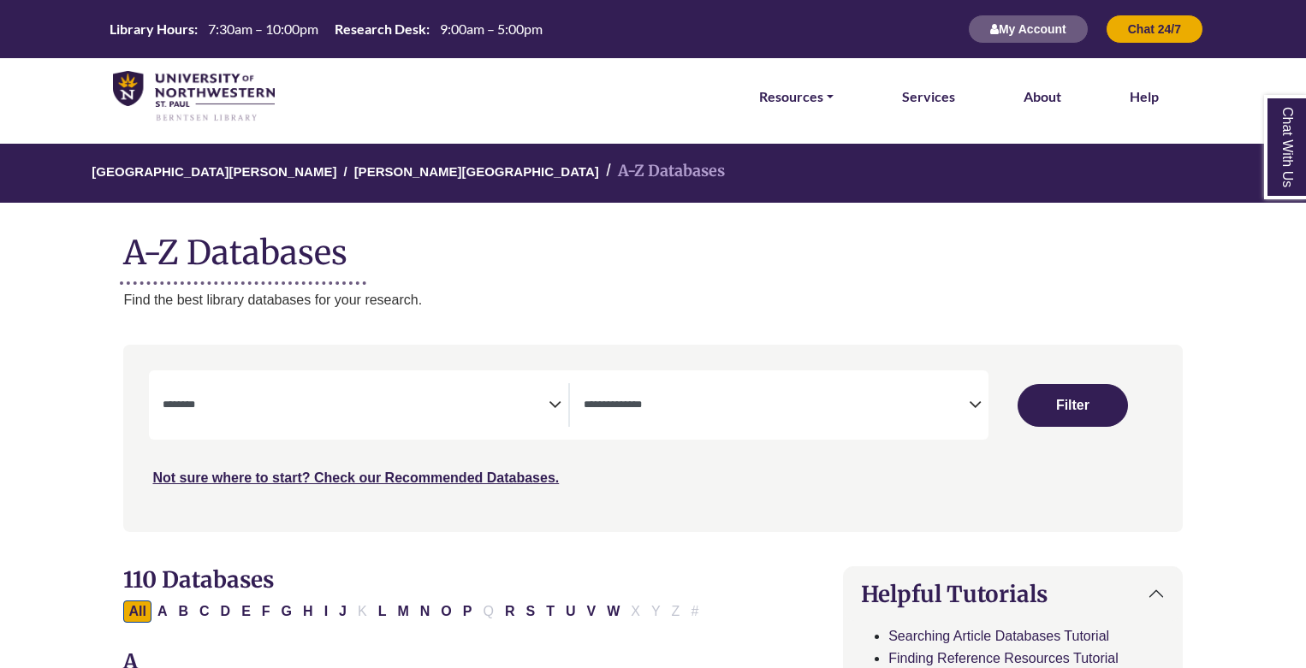
select select "Database Subject Filter"
select select "Database Types Filter"
select select "Database Subject Filter"
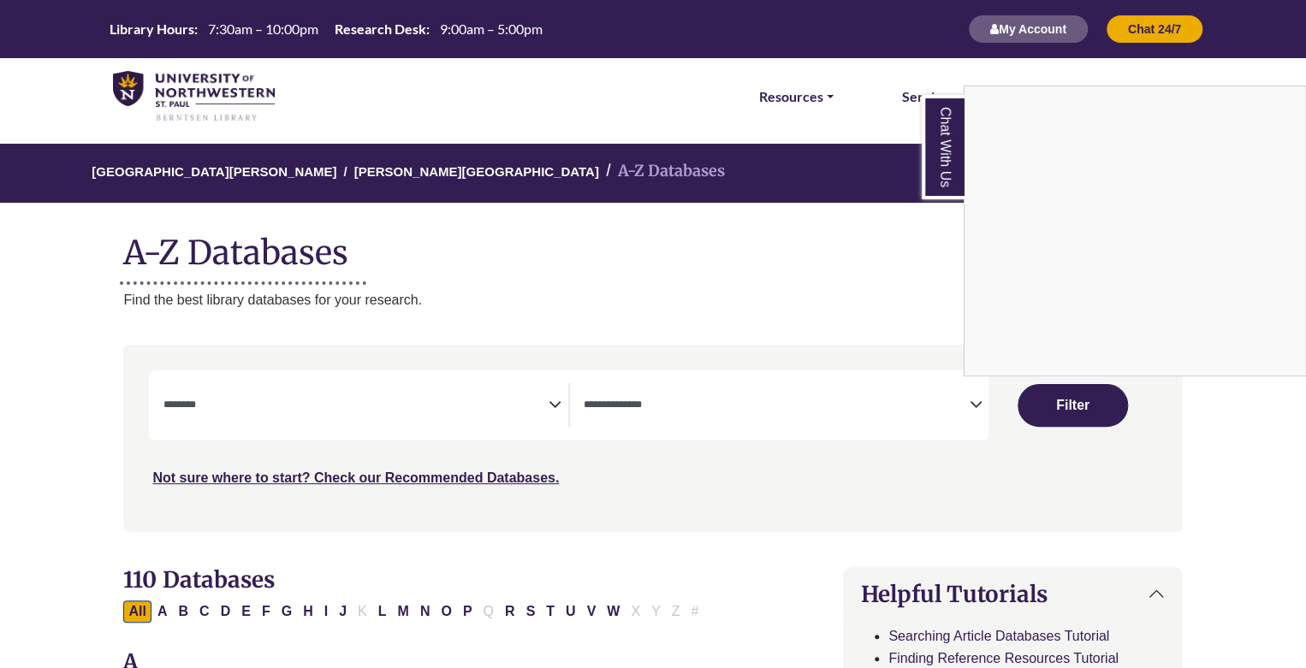
click at [678, 420] on div "Chat With Us" at bounding box center [653, 334] width 1306 height 668
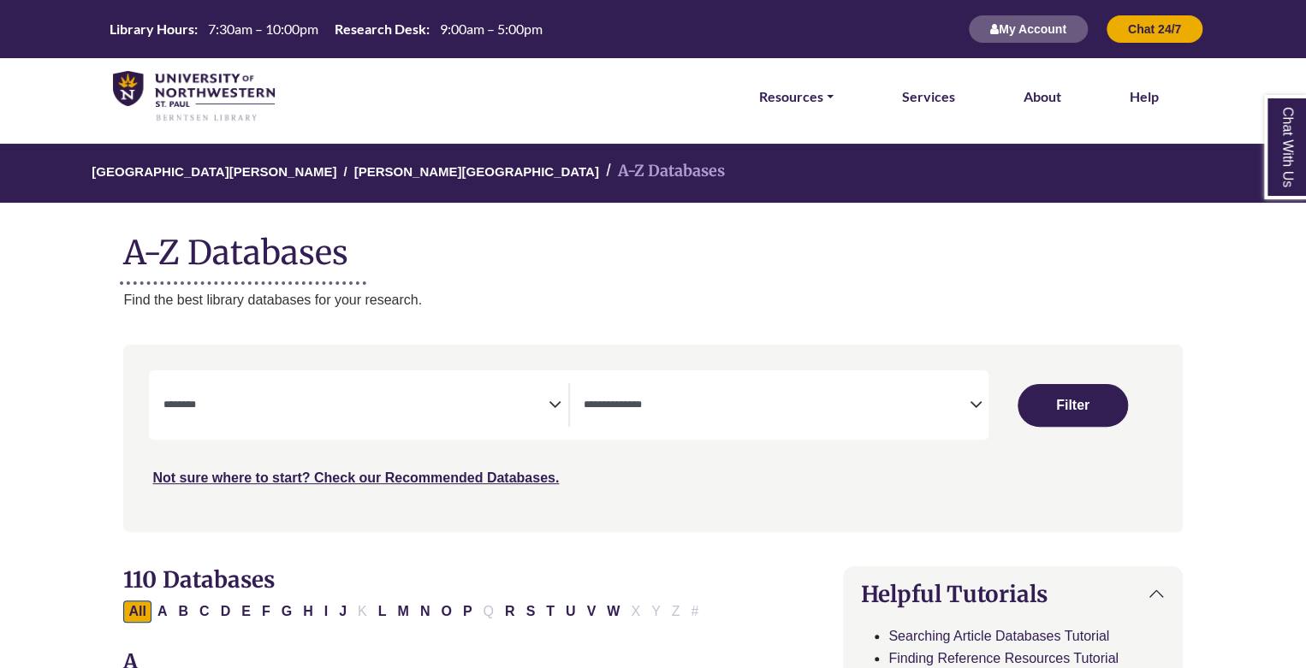
click at [707, 412] on textarea "Search" at bounding box center [775, 407] width 385 height 14
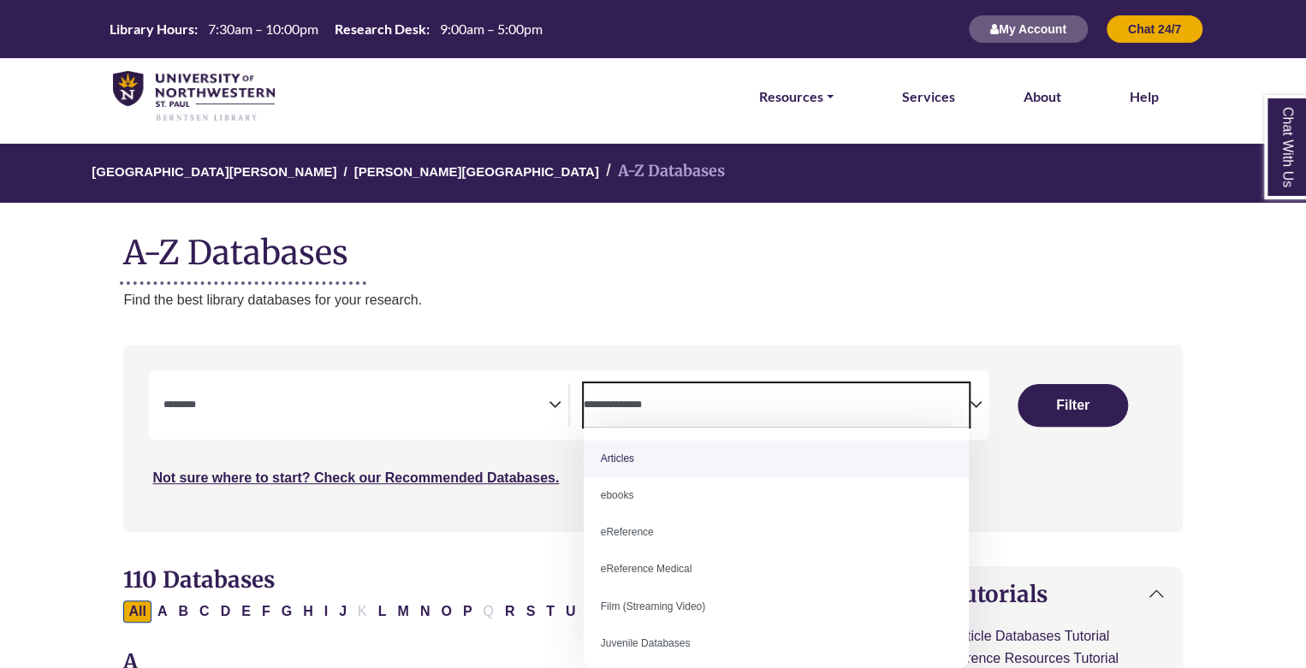
select select "*****"
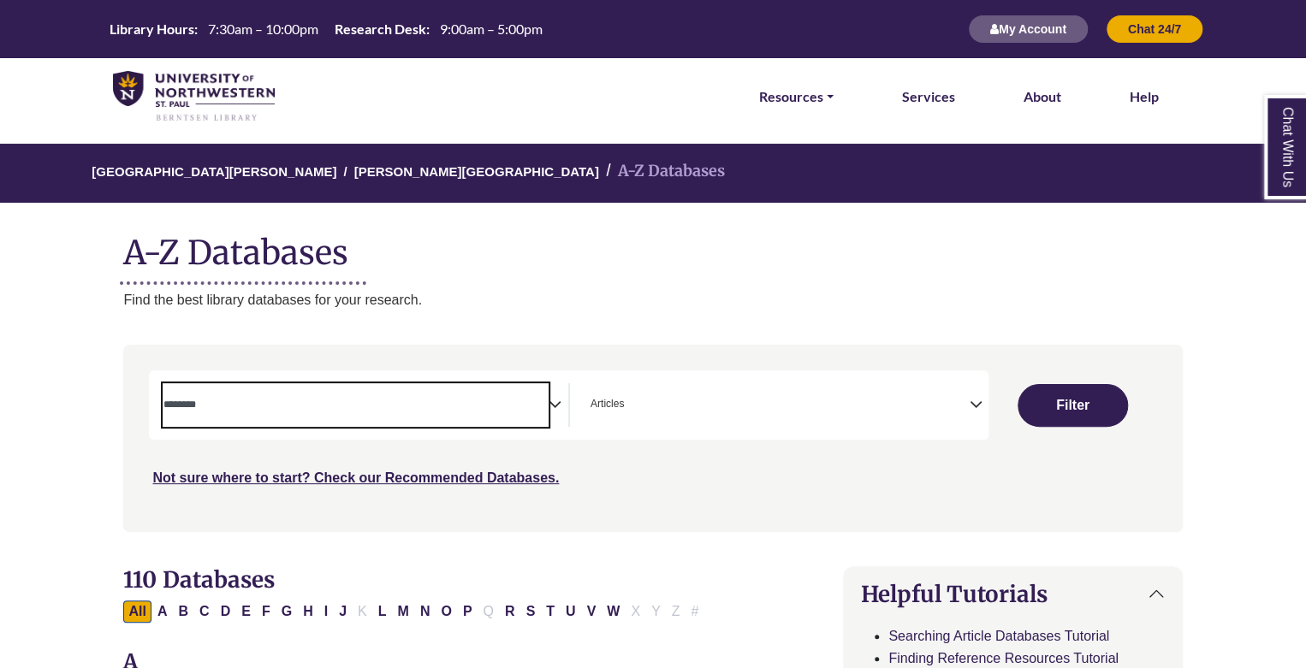
click at [400, 415] on span "Search filters" at bounding box center [355, 405] width 385 height 44
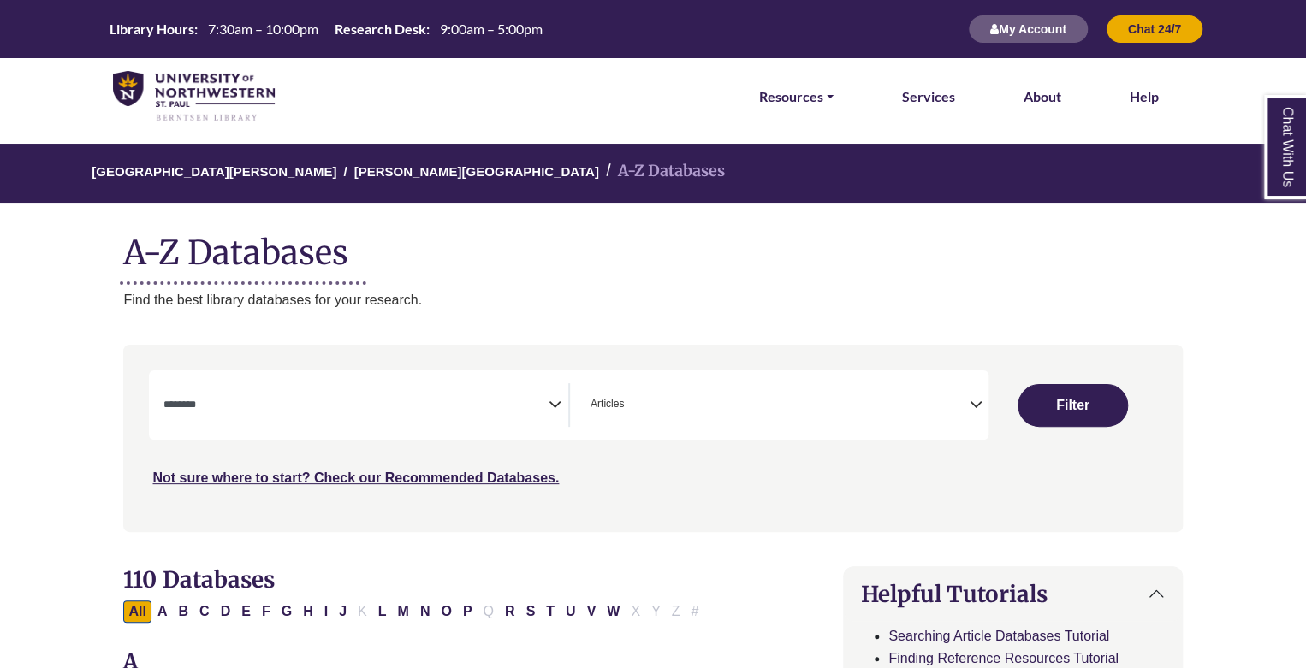
drag, startPoint x: 812, startPoint y: 527, endPoint x: 654, endPoint y: 500, distance: 160.5
click at [811, 527] on nav "**********" at bounding box center [652, 438] width 1058 height 187
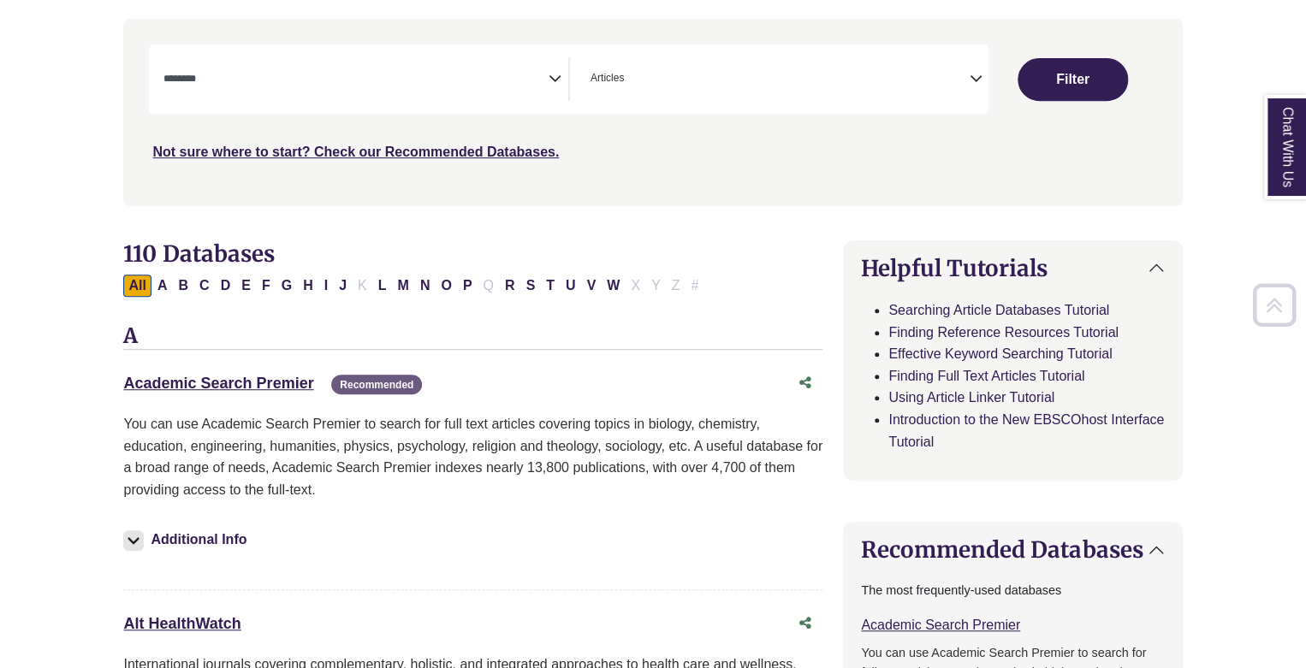
scroll to position [342, 0]
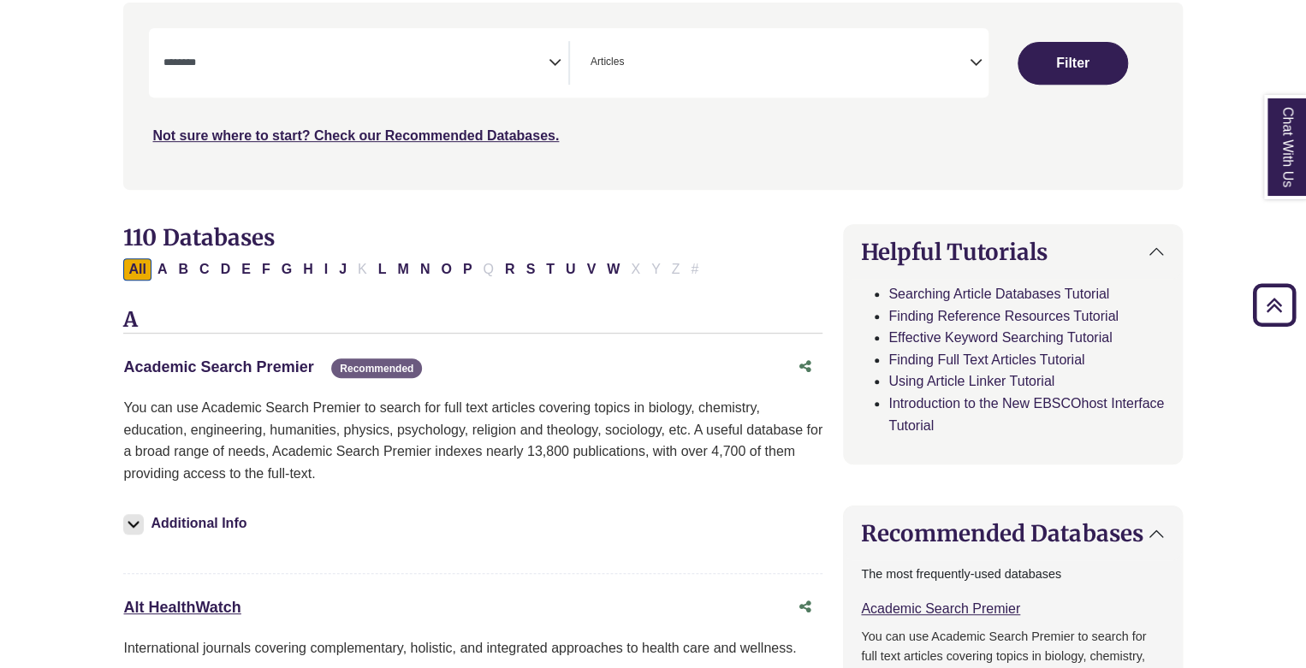
click at [262, 362] on link "Academic Search Premier This link opens in a new window" at bounding box center [218, 366] width 190 height 17
